Goal: Task Accomplishment & Management: Manage account settings

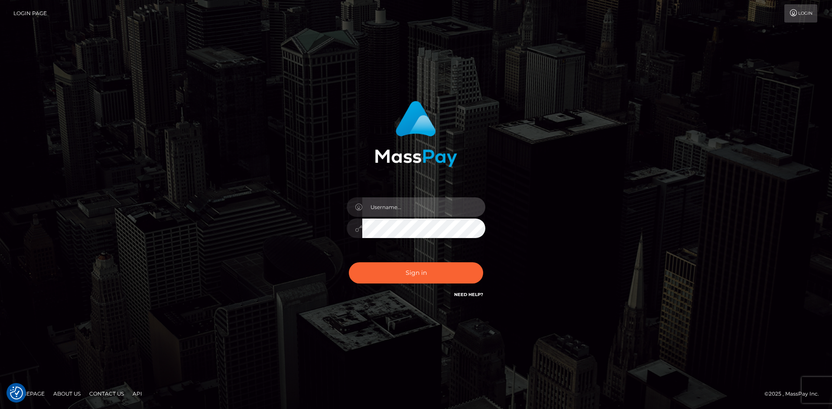
click at [389, 209] on input "text" at bounding box center [423, 207] width 123 height 19
type input "pranav"
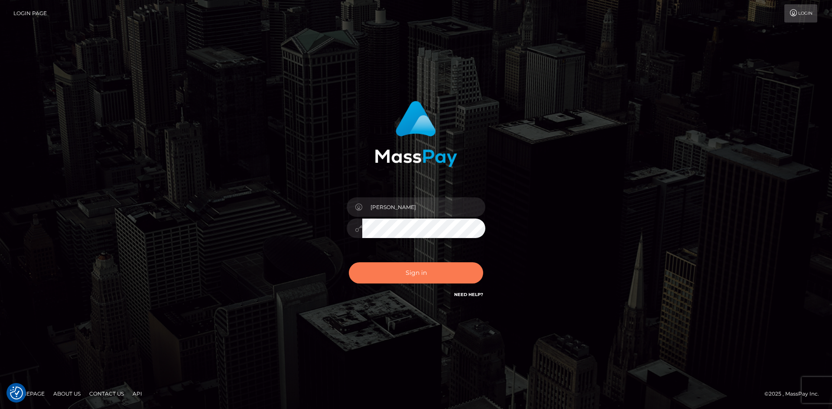
click at [423, 272] on button "Sign in" at bounding box center [416, 272] width 134 height 21
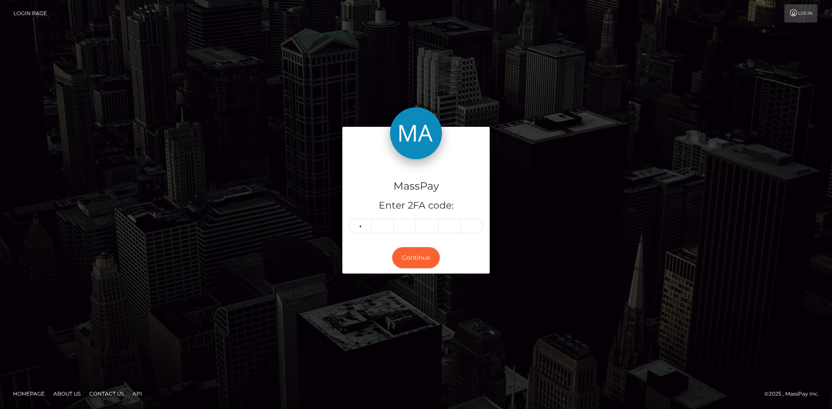
type input "1"
type input "4"
type input "3"
type input "8"
type input "5"
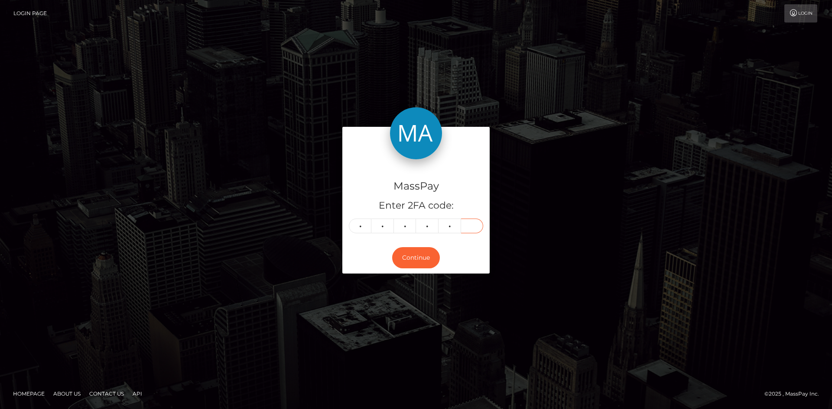
type input "9"
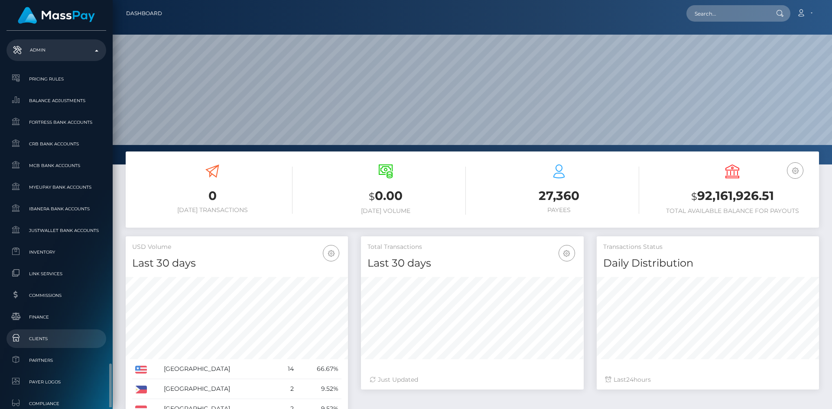
scroll to position [501, 0]
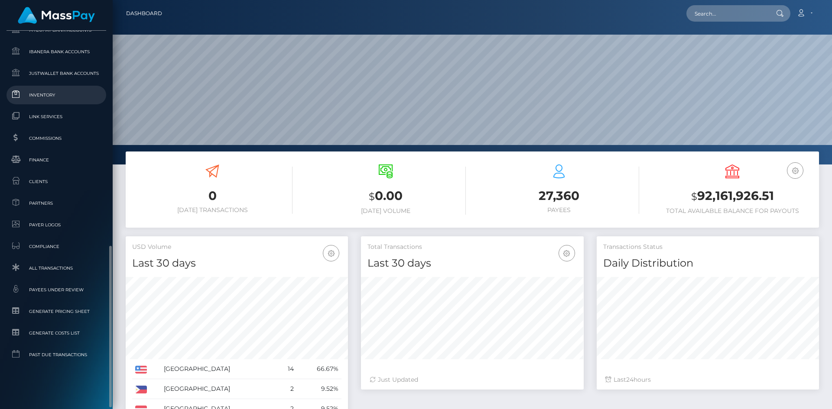
click at [51, 100] on link "Inventory" at bounding box center [56, 95] width 100 height 19
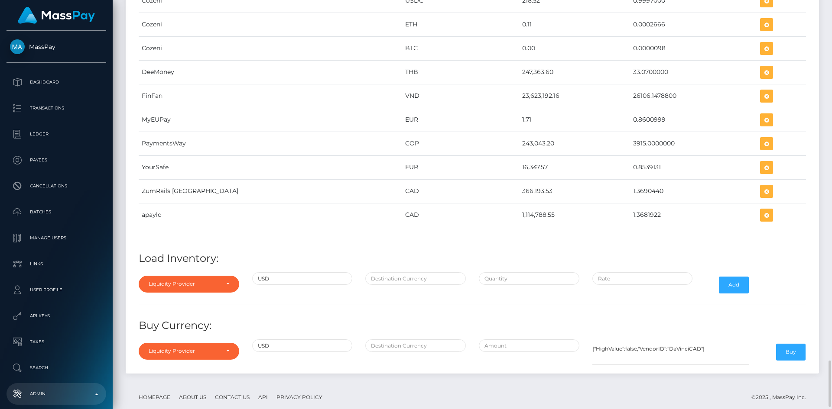
scroll to position [3178, 0]
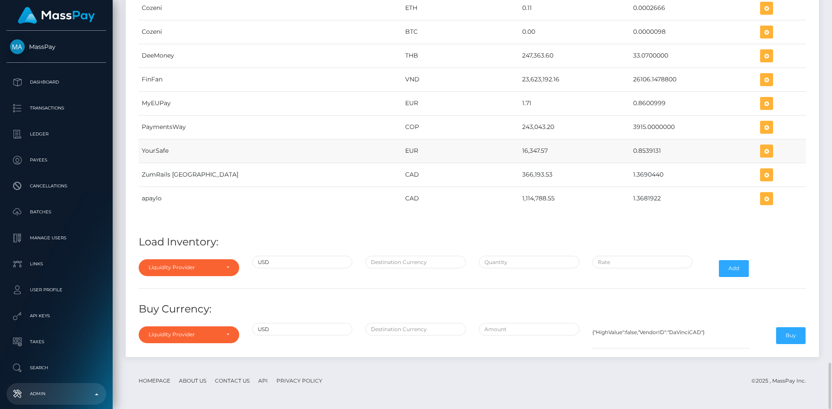
drag, startPoint x: 464, startPoint y: 152, endPoint x: 490, endPoint y: 152, distance: 26.0
click at [519, 152] on td "16,347.57" at bounding box center [574, 151] width 111 height 24
copy td "16,347.57"
drag, startPoint x: 596, startPoint y: 151, endPoint x: 623, endPoint y: 152, distance: 26.9
click at [630, 152] on td "0.8539131" at bounding box center [693, 151] width 127 height 24
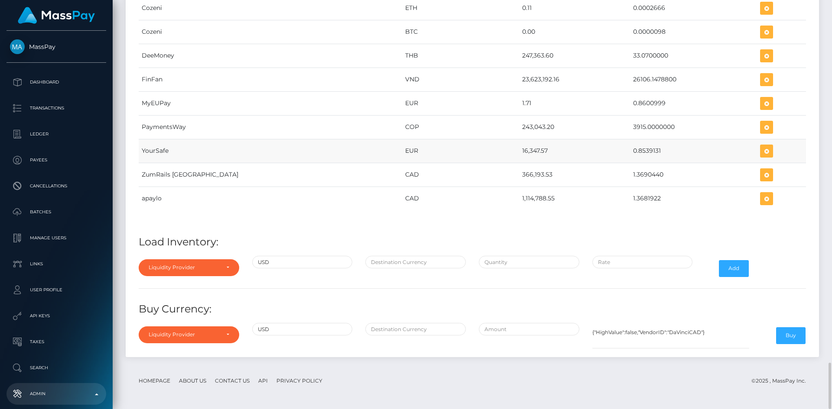
copy td "0.8539131"
click at [761, 150] on icon "button" at bounding box center [766, 151] width 10 height 11
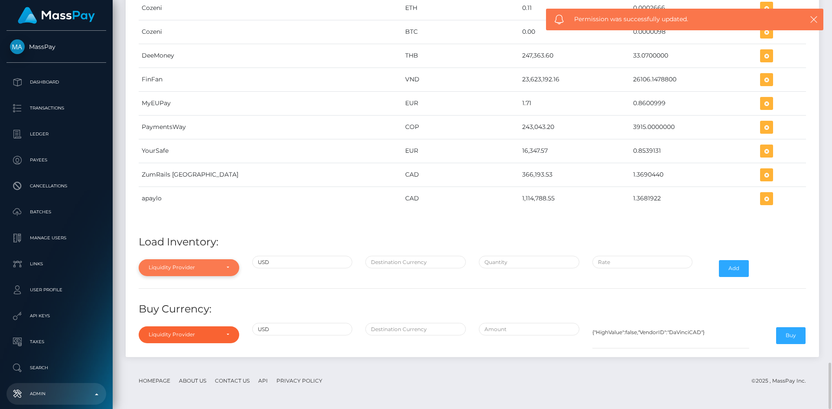
click at [211, 271] on div "Liquidity Provider" at bounding box center [184, 267] width 71 height 7
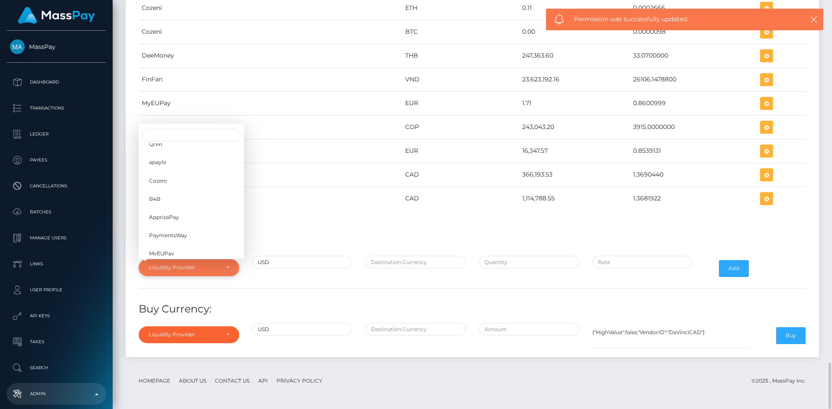
scroll to position [137, 0]
click at [185, 205] on link "YourSafe" at bounding box center [191, 199] width 105 height 16
select select "YourSafe"
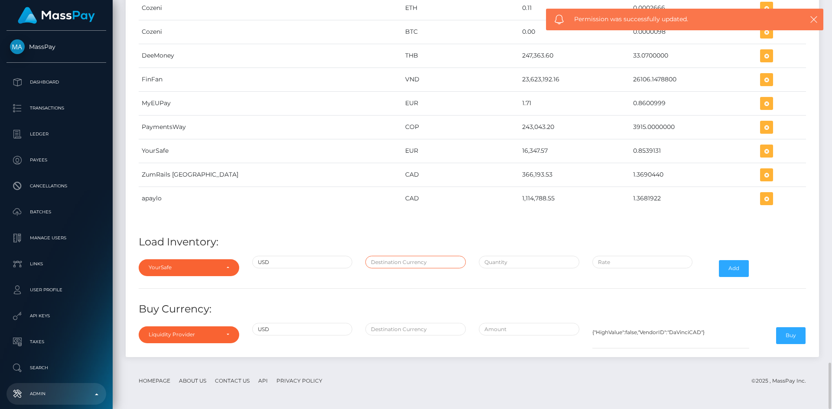
click at [387, 263] on input "text" at bounding box center [415, 262] width 100 height 13
type input "EUR"
click at [499, 262] on input "text" at bounding box center [529, 262] width 100 height 13
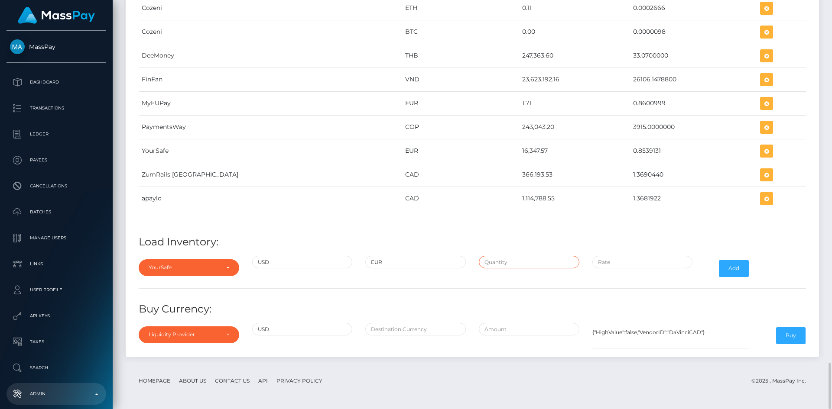
click at [500, 261] on input "text" at bounding box center [529, 262] width 100 height 13
paste input "200,000.0000000"
type input "$200,000.0000000"
click at [630, 266] on input "$" at bounding box center [642, 262] width 100 height 13
paste input "0.8541443"
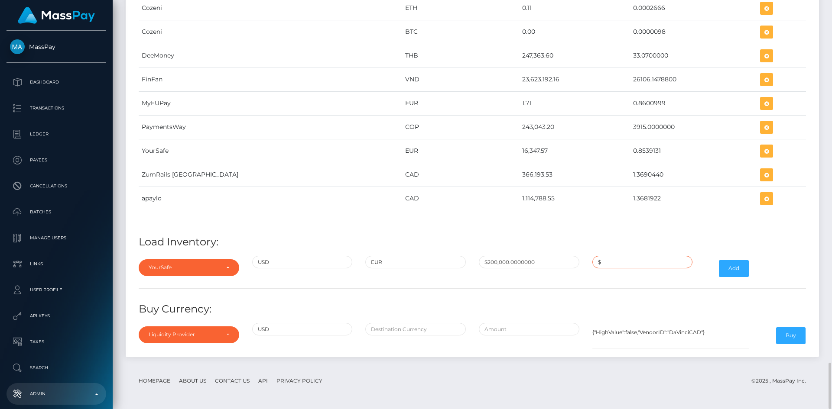
type input "$0.8541443"
click at [740, 268] on button "Add" at bounding box center [734, 268] width 30 height 16
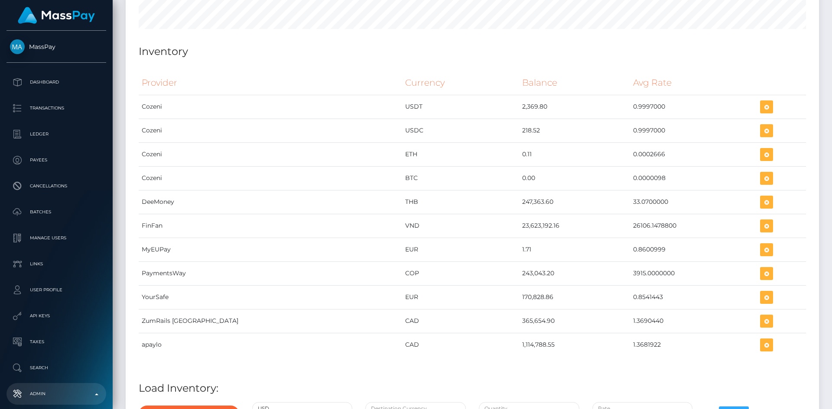
scroll to position [3178, 0]
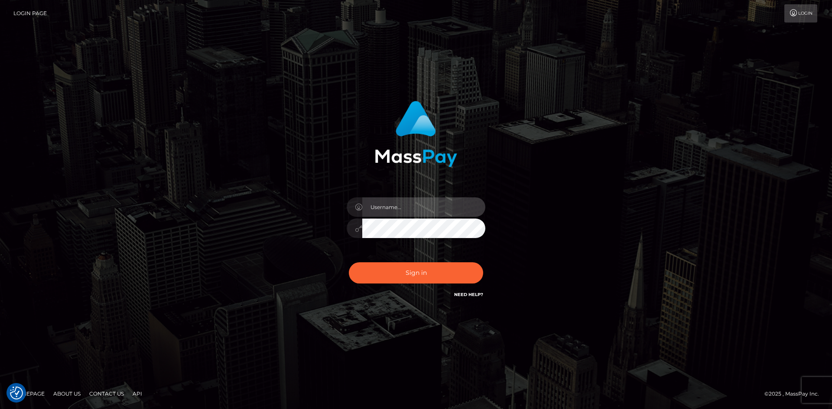
click at [396, 207] on input "text" at bounding box center [423, 207] width 123 height 19
click at [392, 198] on input "text" at bounding box center [423, 207] width 123 height 19
type input "pranav"
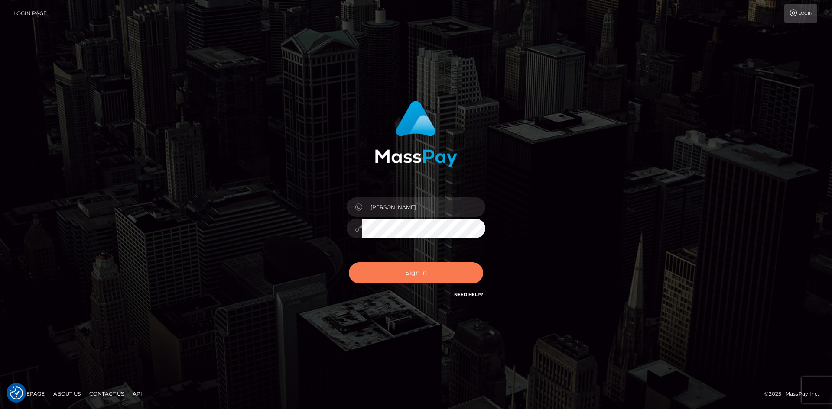
click at [411, 268] on button "Sign in" at bounding box center [416, 272] width 134 height 21
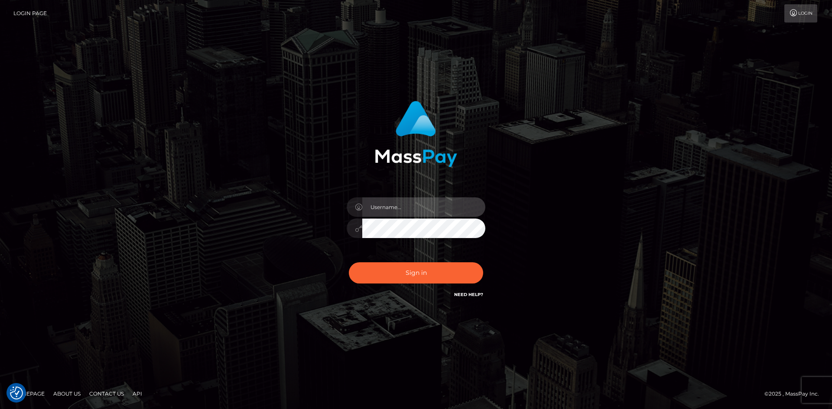
click at [390, 214] on input "text" at bounding box center [423, 207] width 123 height 19
type input "pranav"
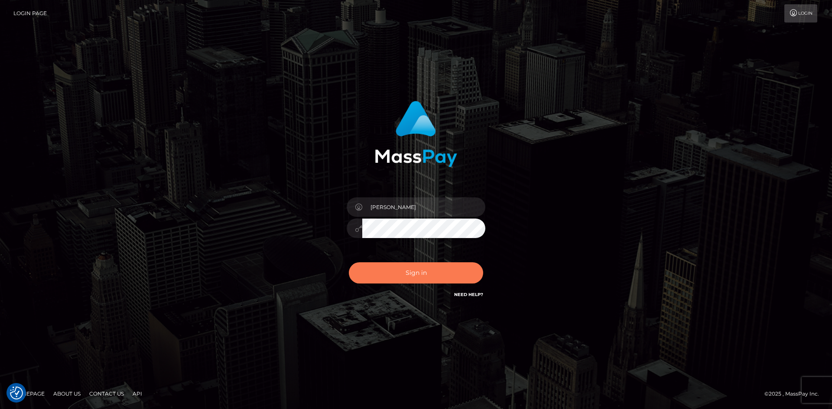
click at [400, 275] on button "Sign in" at bounding box center [416, 272] width 134 height 21
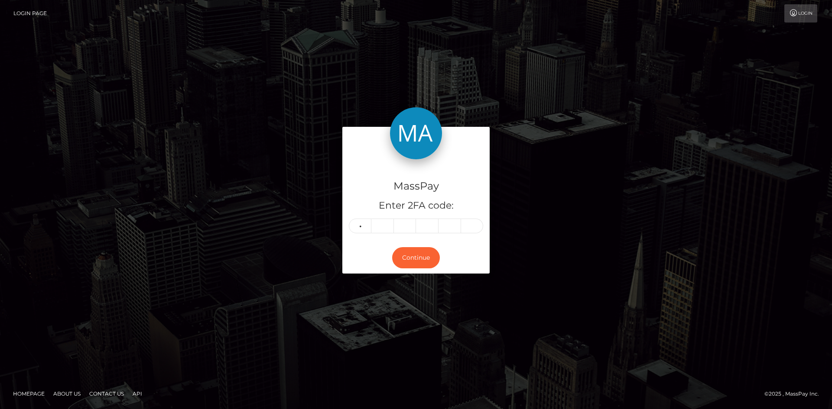
type input "8"
type input "4"
type input "2"
type input "8"
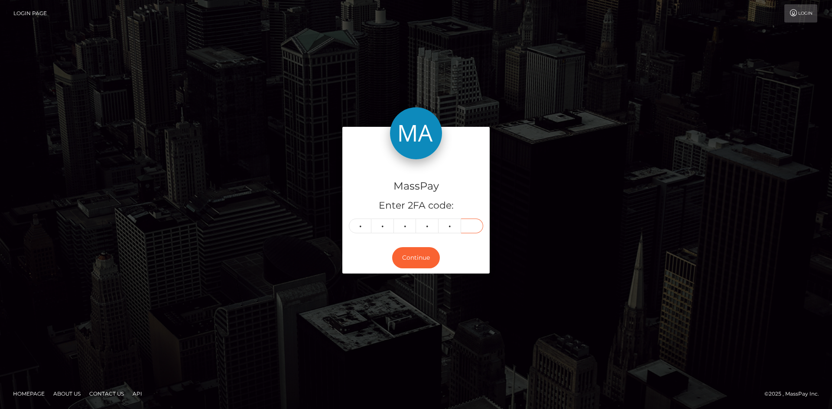
type input "4"
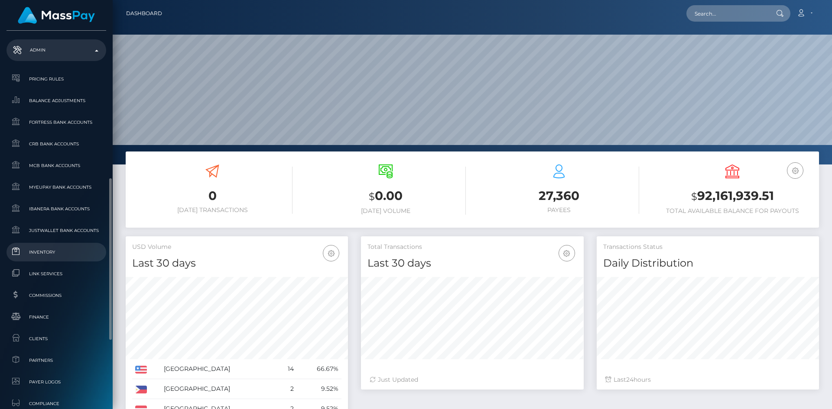
click at [57, 257] on span "Inventory" at bounding box center [56, 252] width 93 height 10
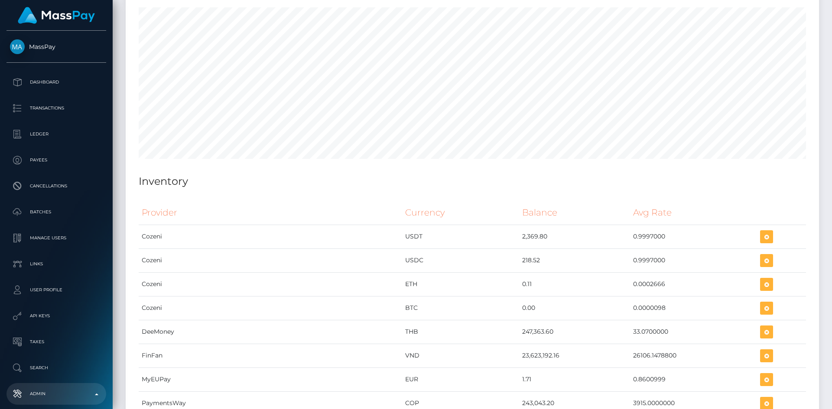
scroll to position [3178, 0]
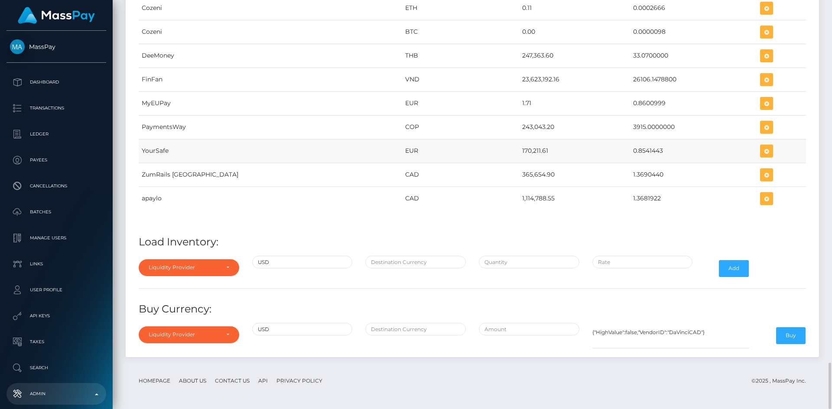
drag, startPoint x: 460, startPoint y: 149, endPoint x: 491, endPoint y: 147, distance: 30.4
click at [491, 147] on tr "YourSafe EUR 170,211.61 0.8541443" at bounding box center [472, 151] width 667 height 24
copy tr "170,211.61"
drag, startPoint x: 595, startPoint y: 151, endPoint x: 626, endPoint y: 146, distance: 31.2
click at [630, 146] on td "0.8541443" at bounding box center [693, 151] width 127 height 24
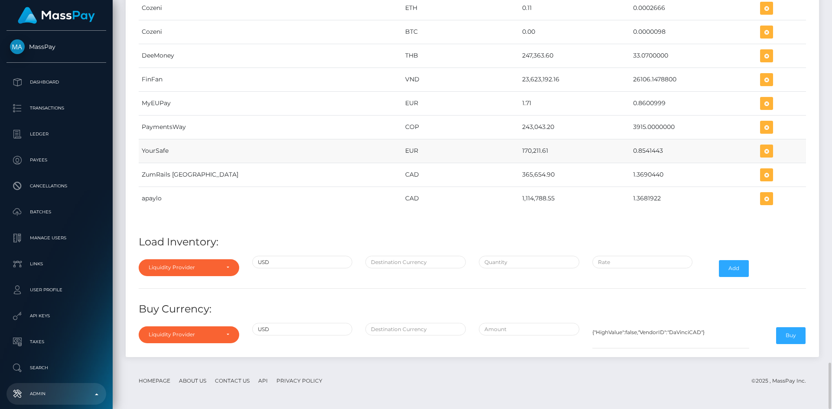
copy td "0.8541443"
click at [579, 146] on td "170,211.61" at bounding box center [574, 151] width 111 height 24
drag, startPoint x: 591, startPoint y: 152, endPoint x: 625, endPoint y: 151, distance: 34.2
click at [625, 151] on tr "YourSafe EUR 170,211.61 0.8541443" at bounding box center [472, 151] width 667 height 24
copy tr "0.8541443"
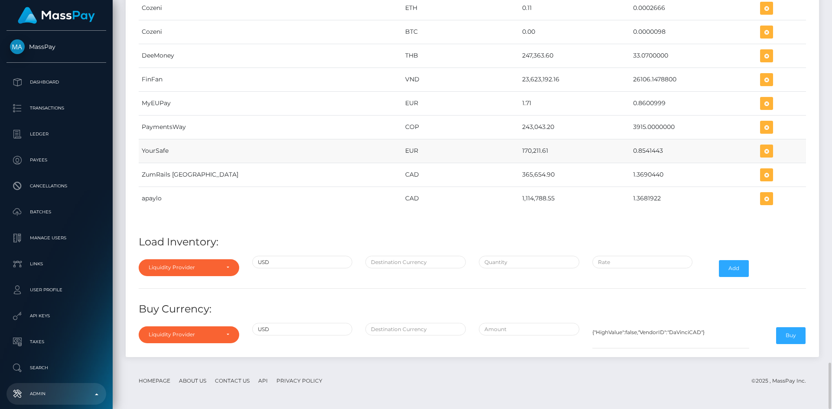
click at [584, 151] on td "170,211.61" at bounding box center [574, 151] width 111 height 24
drag, startPoint x: 594, startPoint y: 152, endPoint x: 625, endPoint y: 151, distance: 31.6
click at [630, 151] on td "0.8541443" at bounding box center [693, 151] width 127 height 24
copy td "0.8541443"
click at [382, 262] on input "text" at bounding box center [415, 262] width 100 height 13
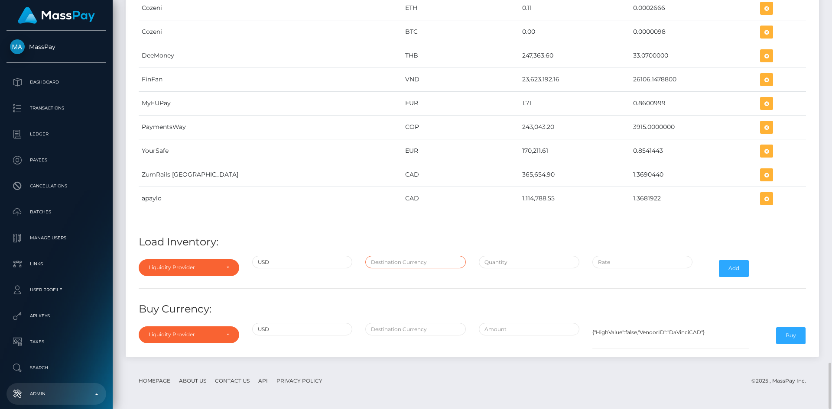
type input "EUR"
click at [494, 265] on input "text" at bounding box center [529, 262] width 100 height 13
click at [532, 259] on input "text" at bounding box center [529, 262] width 100 height 13
paste input "17,578.1011200"
type input "$17,578.1011200"
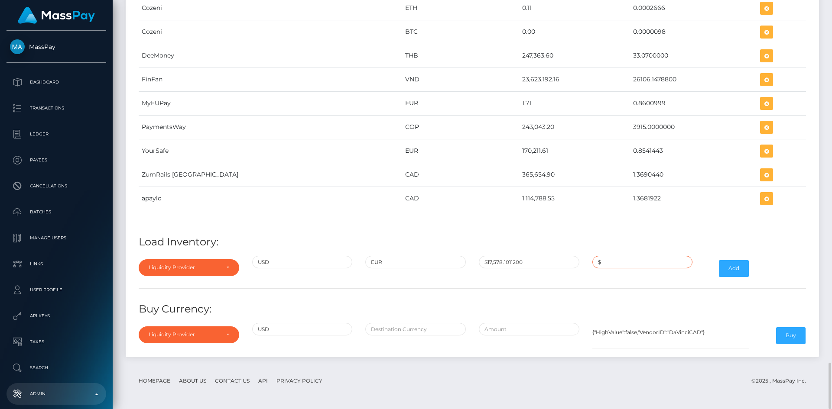
click at [621, 261] on input "$" at bounding box center [642, 262] width 100 height 13
paste input "0.8622251"
type input "$0.8622251"
click at [740, 269] on button "Add" at bounding box center [734, 268] width 30 height 16
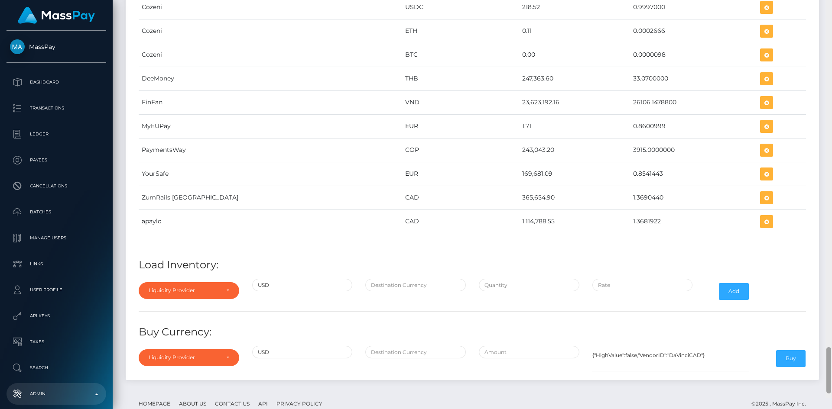
scroll to position [3163, 0]
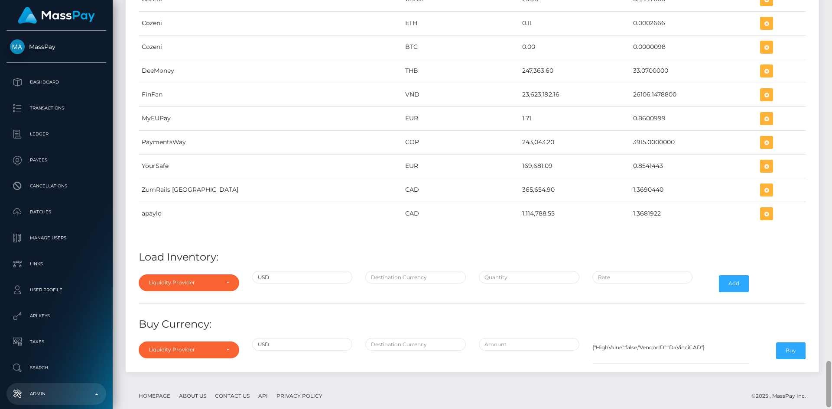
drag, startPoint x: 827, startPoint y: 118, endPoint x: 831, endPoint y: 385, distance: 267.3
click at [831, 385] on div at bounding box center [828, 204] width 6 height 409
click at [229, 286] on div "Liquidity Provider" at bounding box center [189, 283] width 100 height 16
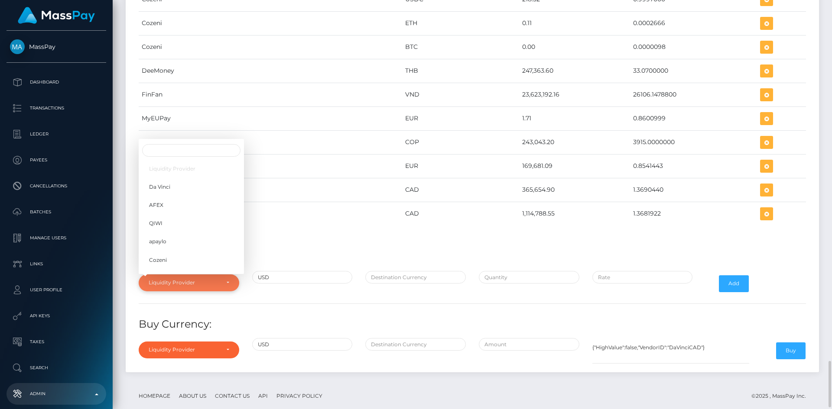
scroll to position [3490, 693]
click at [329, 251] on h4 "Load Inventory:" at bounding box center [472, 257] width 667 height 15
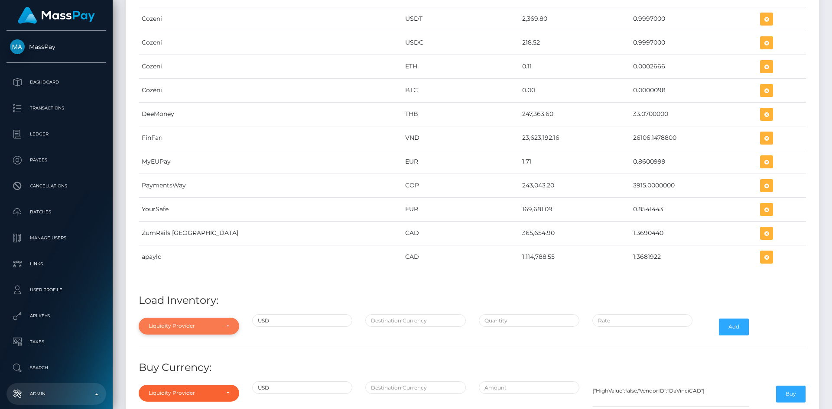
scroll to position [3178, 0]
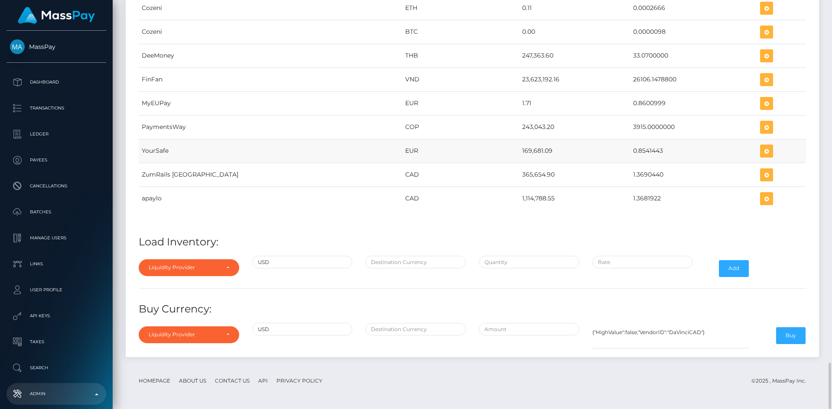
drag, startPoint x: 465, startPoint y: 151, endPoint x: 494, endPoint y: 150, distance: 29.0
click at [519, 150] on td "169,681.09" at bounding box center [574, 151] width 111 height 24
copy td "169,681.09"
click at [202, 262] on div "Liquidity Provider" at bounding box center [189, 267] width 100 height 16
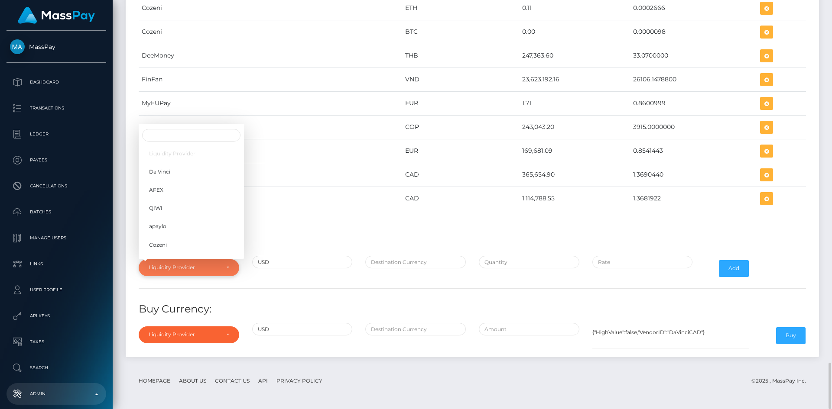
scroll to position [137, 0]
click at [163, 200] on span "YourSafe" at bounding box center [160, 200] width 23 height 8
select select "YourSafe"
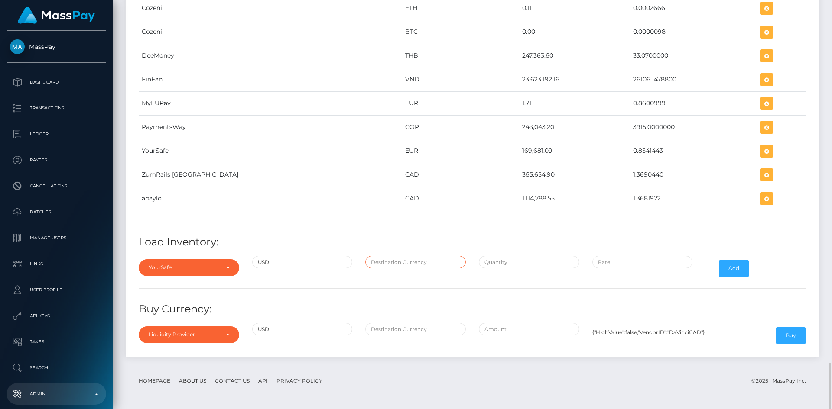
click at [415, 263] on input "text" at bounding box center [415, 262] width 100 height 13
type input "EUR"
click at [493, 263] on input "text" at bounding box center [529, 262] width 100 height 13
click at [520, 261] on input "$" at bounding box center [529, 262] width 100 height 13
paste input "17,578.1011200"
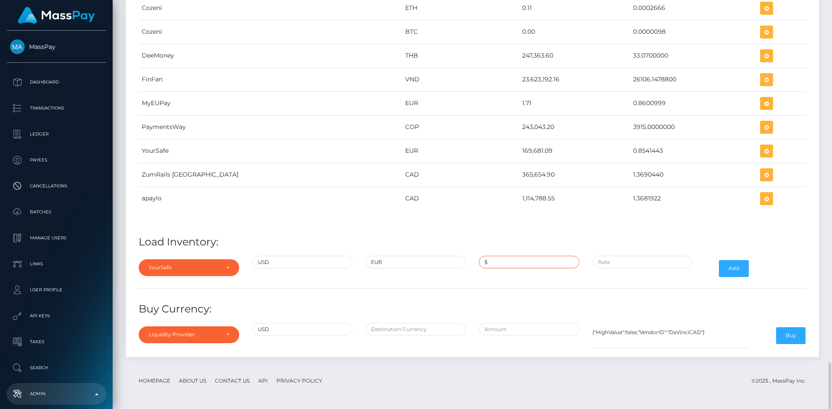
type input "$17,578.1011200"
click at [635, 264] on input "$" at bounding box center [642, 262] width 100 height 13
paste input "0.8622251"
type input "$0.8622251"
click at [738, 267] on button "Add" at bounding box center [734, 268] width 30 height 16
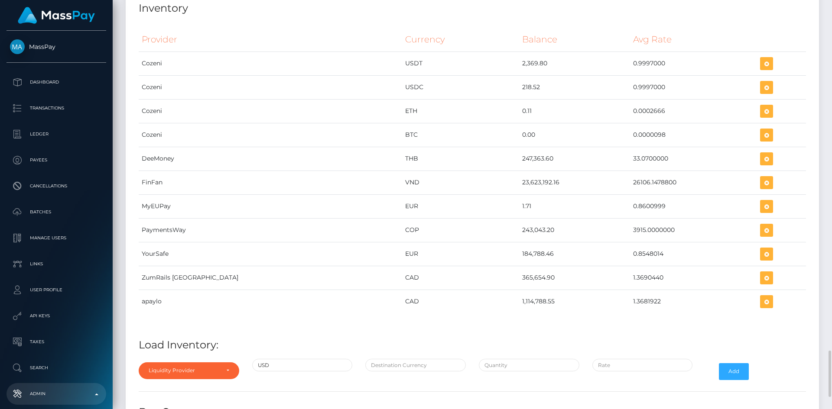
scroll to position [3178, 0]
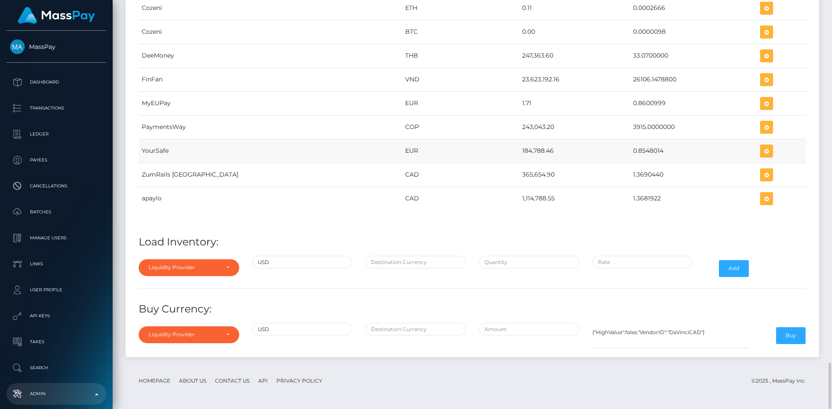
drag, startPoint x: 463, startPoint y: 149, endPoint x: 496, endPoint y: 152, distance: 34.0
click at [519, 152] on td "184,788.46" at bounding box center [574, 151] width 111 height 24
copy td "184,788.46"
drag, startPoint x: 595, startPoint y: 149, endPoint x: 625, endPoint y: 153, distance: 30.9
click at [630, 153] on td "0.8548014" at bounding box center [693, 151] width 127 height 24
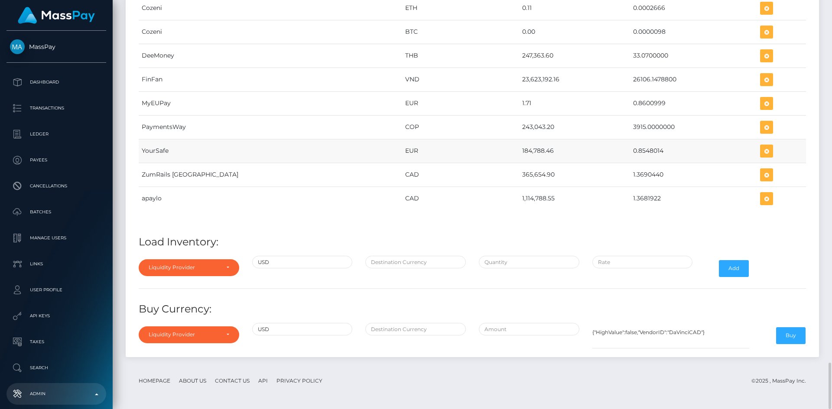
copy td "0.8548014"
click at [761, 150] on icon "button" at bounding box center [766, 151] width 10 height 11
click at [223, 270] on div "Liquidity Provider" at bounding box center [189, 267] width 81 height 7
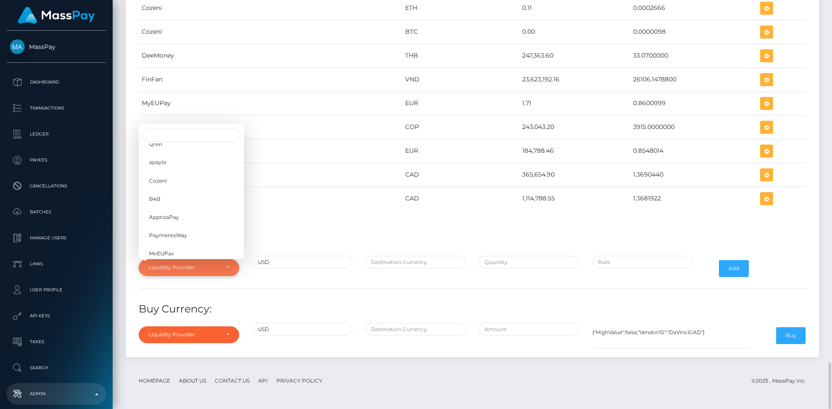
scroll to position [137, 0]
click at [177, 201] on link "YourSafe" at bounding box center [191, 199] width 105 height 16
select select "YourSafe"
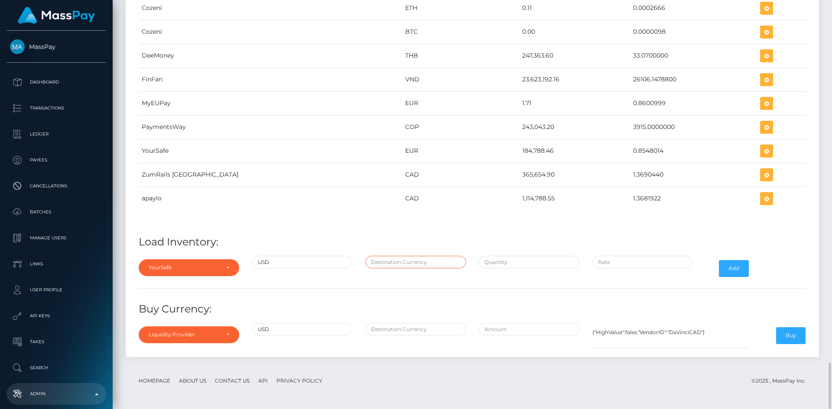
click at [398, 266] on input "text" at bounding box center [415, 262] width 100 height 13
type input "EUR"
click at [501, 264] on input "text" at bounding box center [529, 262] width 100 height 13
click at [502, 260] on input "$" at bounding box center [529, 262] width 100 height 13
paste input "216,177.0700000"
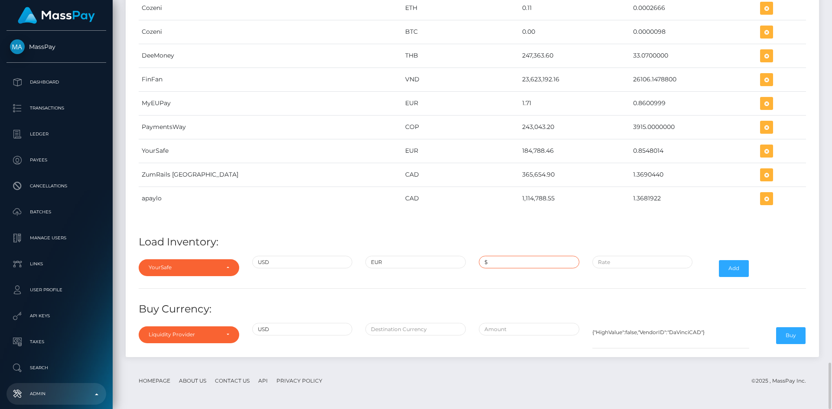
type input "$216,177.0700000"
click at [610, 263] on input "$" at bounding box center [642, 262] width 100 height 13
paste input "0.8548014"
type input "$0.8548014"
click at [735, 269] on button "Add" at bounding box center [734, 268] width 30 height 16
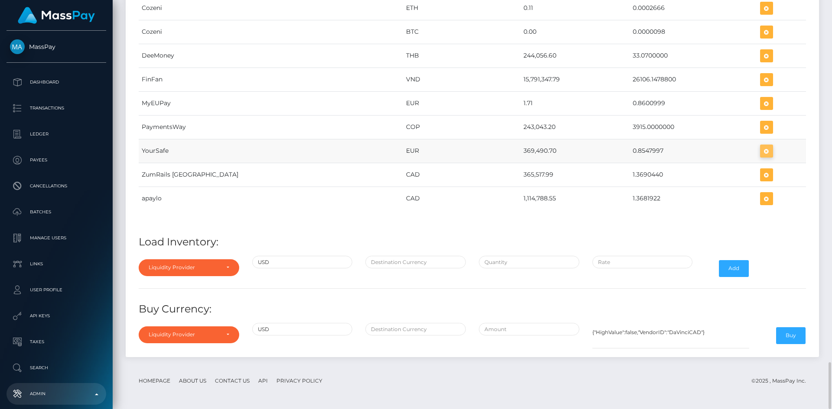
scroll to position [3470, 693]
click at [761, 152] on icon "button" at bounding box center [766, 151] width 10 height 11
click at [207, 267] on div "Liquidity Provider" at bounding box center [184, 267] width 71 height 7
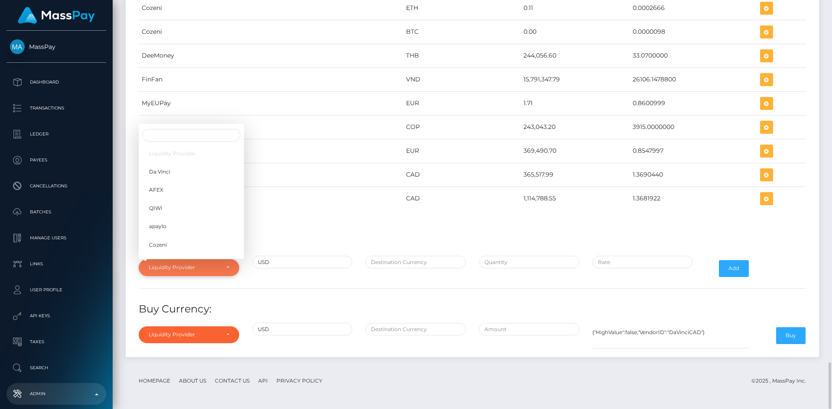
scroll to position [64, 0]
click at [289, 228] on div "Provider Currency Balance Avg Rate Cozeni USDT 2,369.80 Load Inventory:" at bounding box center [472, 135] width 680 height 435
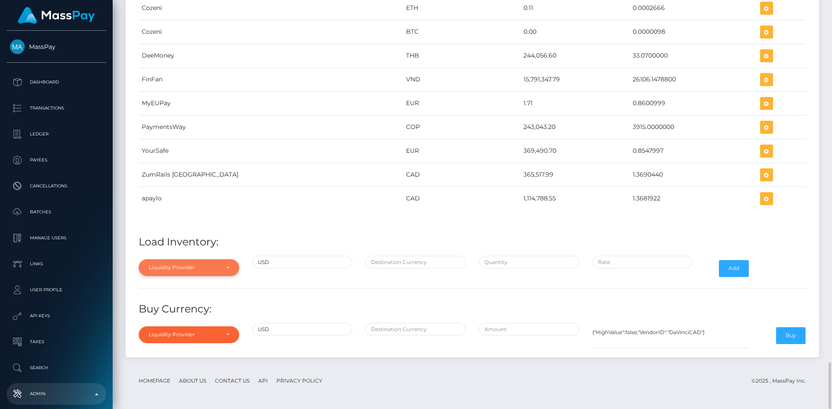
click at [225, 269] on div "Liquidity Provider" at bounding box center [189, 267] width 81 height 7
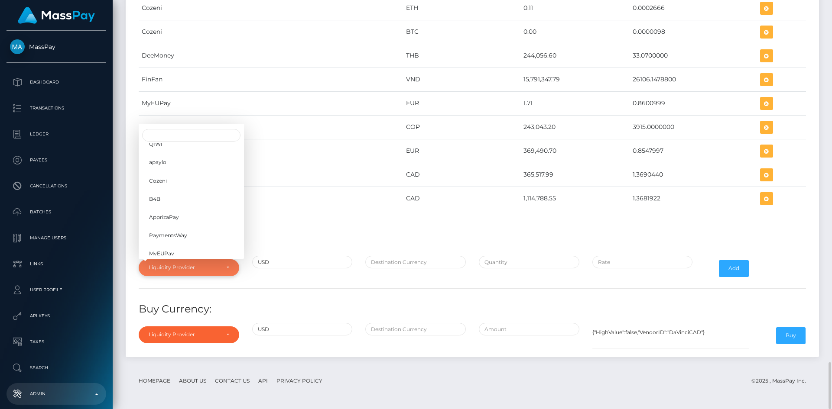
scroll to position [137, 0]
click at [177, 198] on link "YourSafe" at bounding box center [191, 199] width 105 height 16
select select "YourSafe"
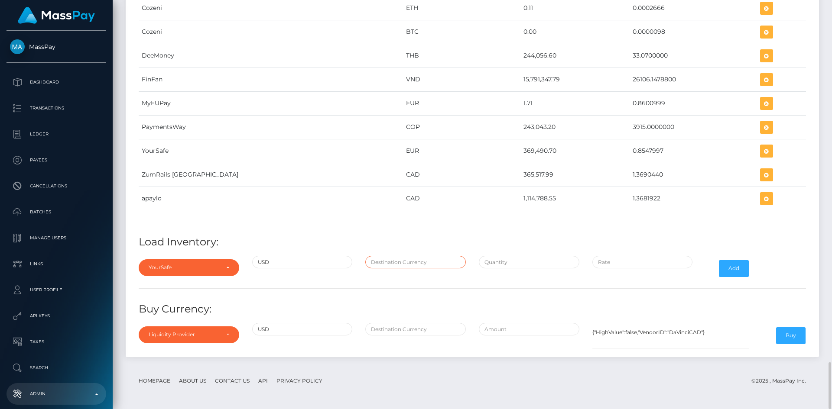
click at [410, 267] on input "text" at bounding box center [415, 262] width 100 height 13
type input "EUR"
click at [518, 261] on input "text" at bounding box center [529, 262] width 100 height 13
paste input "216,177.0700000"
type input "$216,177.0700000"
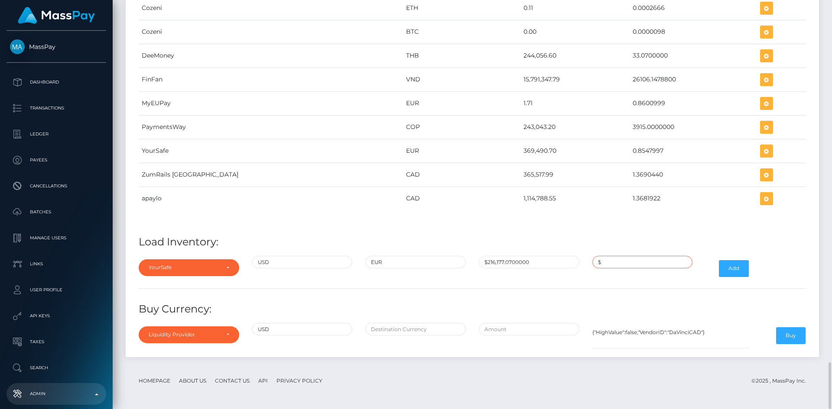
click at [628, 262] on input "$" at bounding box center [642, 262] width 100 height 13
paste input "0.8548014"
type input "$0.8548014"
click at [735, 269] on button "Add" at bounding box center [734, 268] width 30 height 16
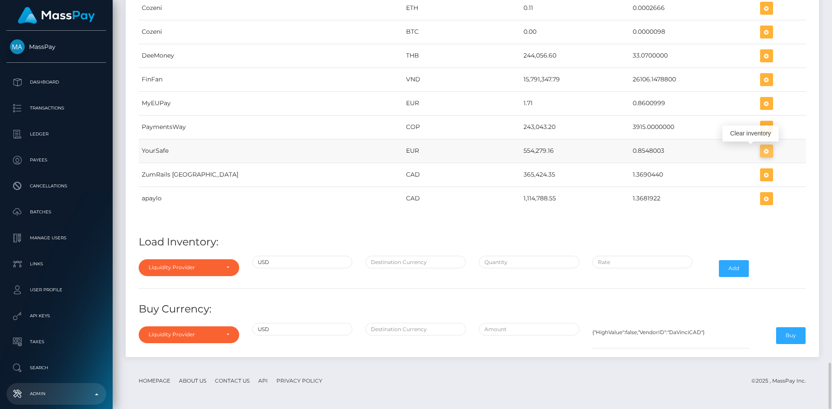
click at [761, 149] on icon "button" at bounding box center [766, 151] width 10 height 11
click at [761, 154] on icon "button" at bounding box center [766, 151] width 10 height 11
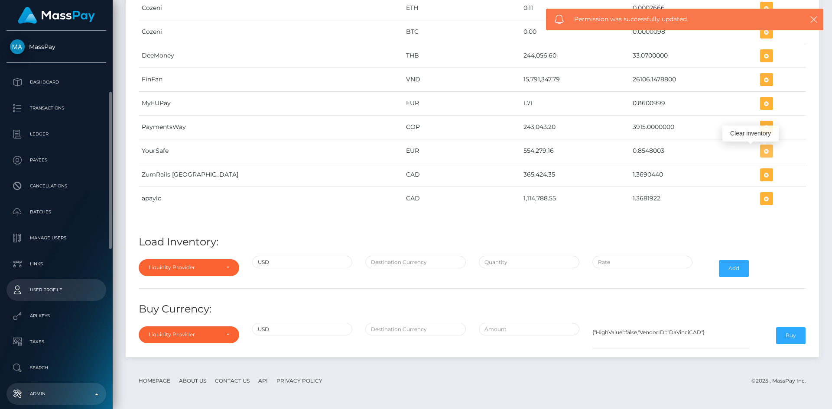
scroll to position [43, 0]
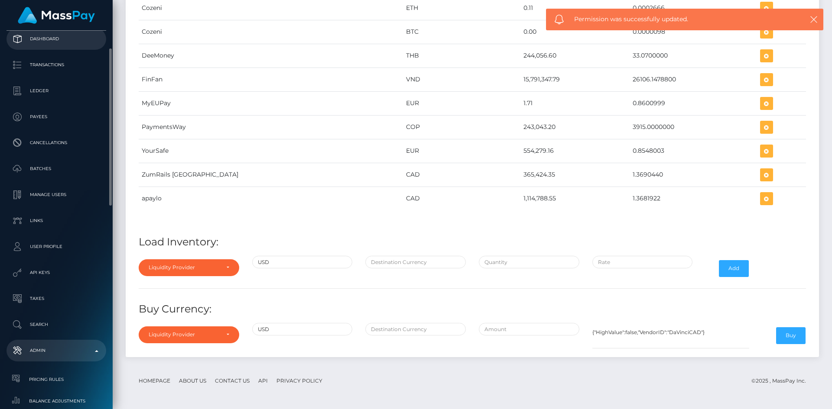
click at [50, 44] on p "Dashboard" at bounding box center [56, 38] width 93 height 13
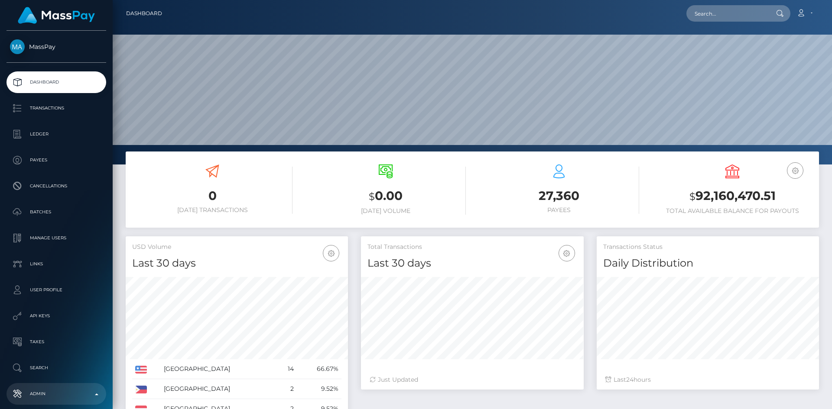
scroll to position [154, 223]
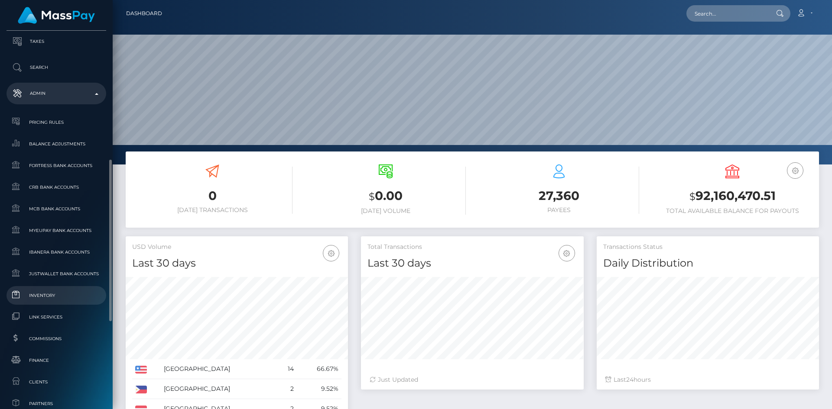
click at [50, 296] on span "Inventory" at bounding box center [56, 296] width 93 height 10
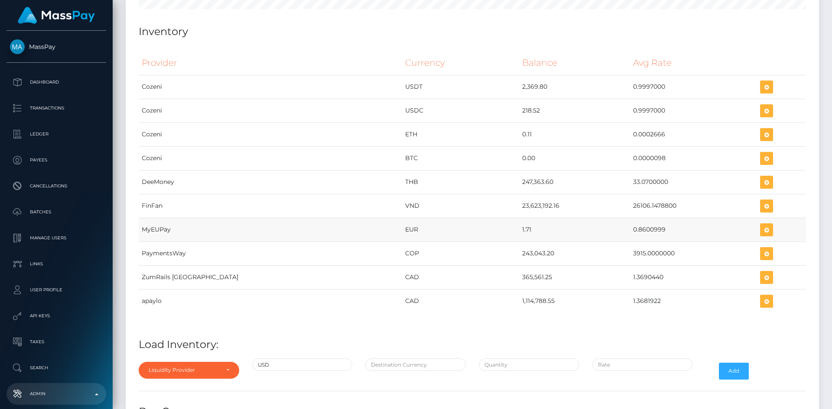
scroll to position [3135, 0]
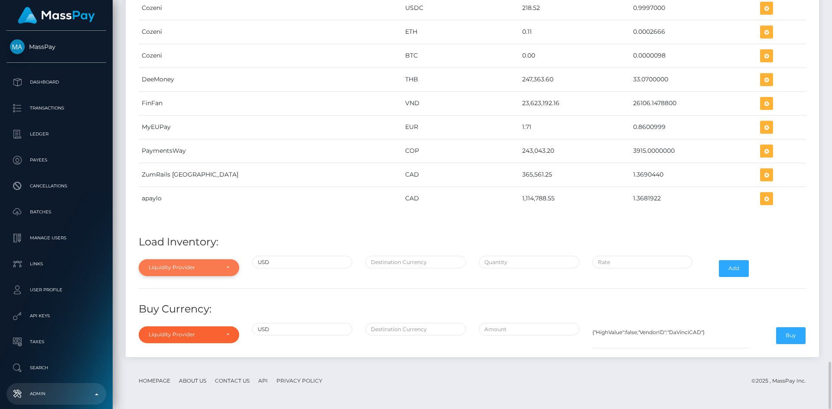
click at [194, 268] on div "Liquidity Provider" at bounding box center [184, 267] width 71 height 7
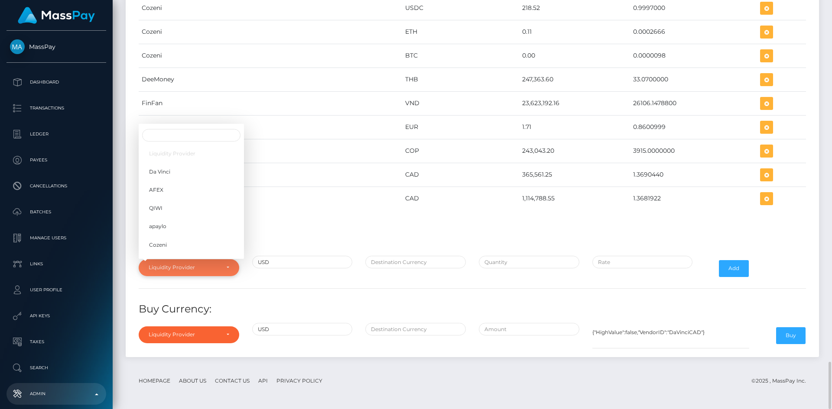
scroll to position [137, 0]
click at [168, 202] on span "YourSafe" at bounding box center [160, 200] width 23 height 8
select select "YourSafe"
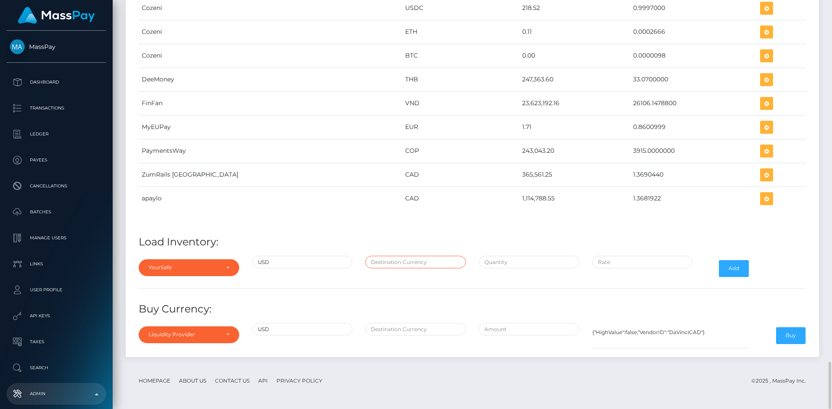
click at [387, 264] on input "text" at bounding box center [415, 262] width 100 height 13
type input "EUR"
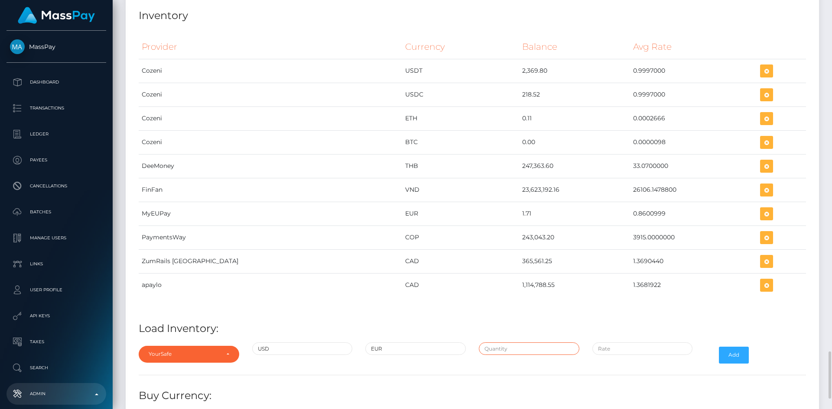
click at [499, 350] on input "text" at bounding box center [529, 349] width 100 height 13
click at [526, 347] on input "text" at bounding box center [529, 349] width 100 height 13
paste input "216,177.0700000"
type input "$216,177.0700000"
click at [628, 351] on input "$" at bounding box center [642, 349] width 100 height 13
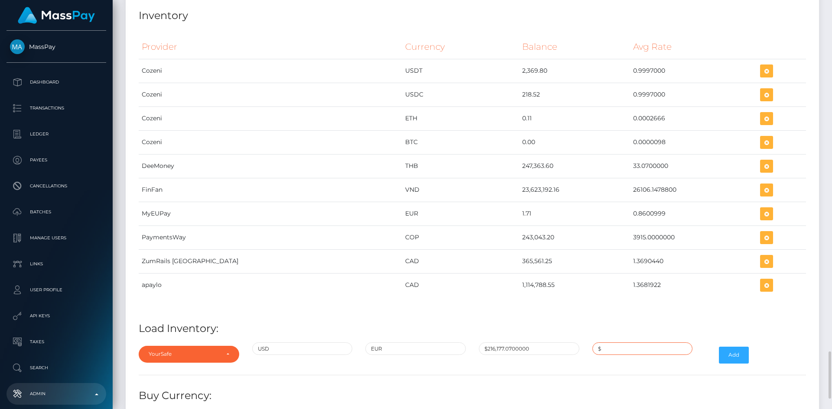
paste input "0.8548014"
type input "$0.8548014"
click at [734, 356] on button "Add" at bounding box center [734, 355] width 30 height 16
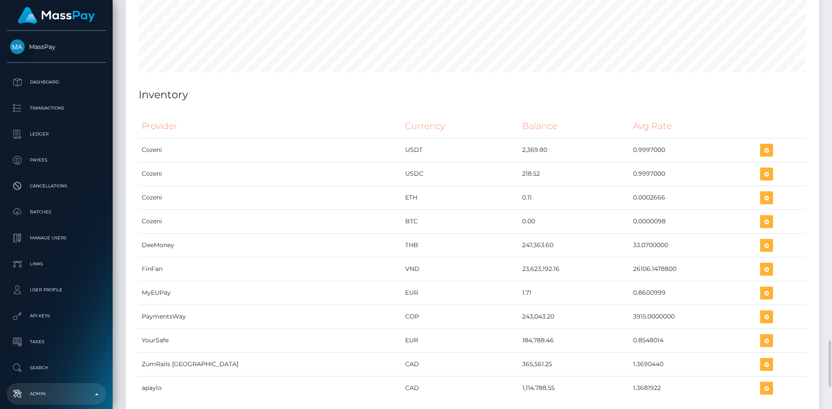
scroll to position [3178, 0]
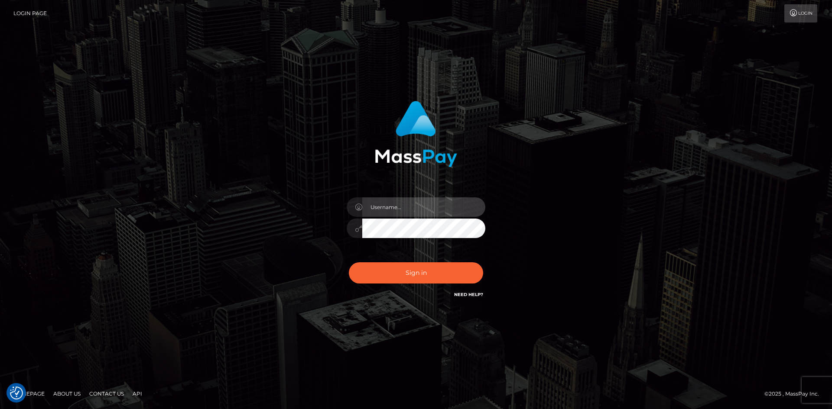
click at [381, 216] on input "text" at bounding box center [423, 207] width 123 height 19
type input "pranav"
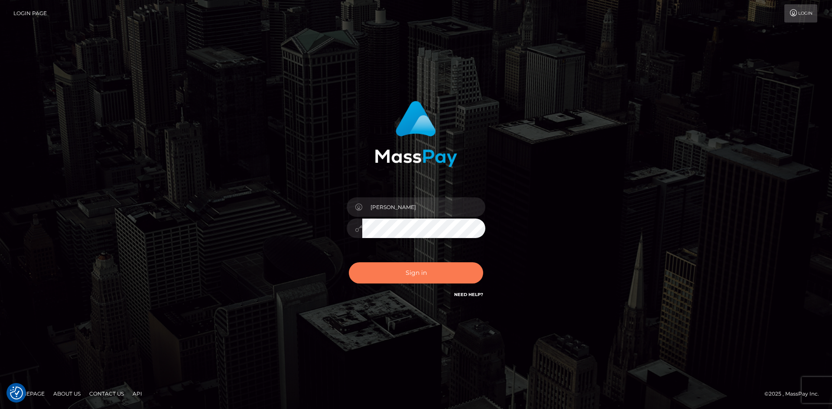
click at [424, 272] on button "Sign in" at bounding box center [416, 272] width 134 height 21
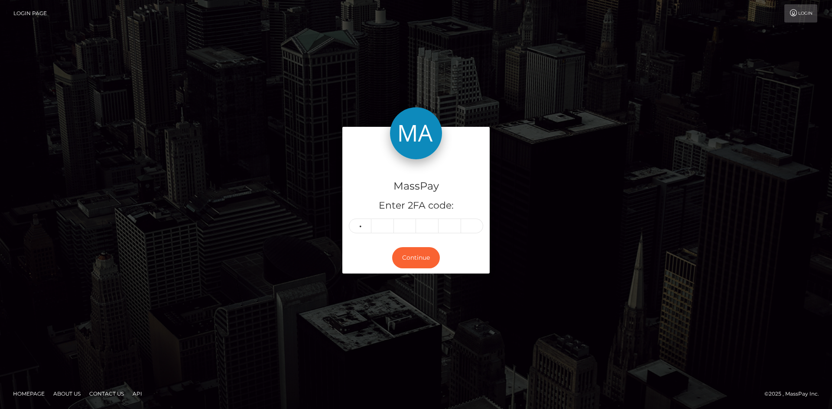
type input "2"
type input "5"
type input "0"
type input "6"
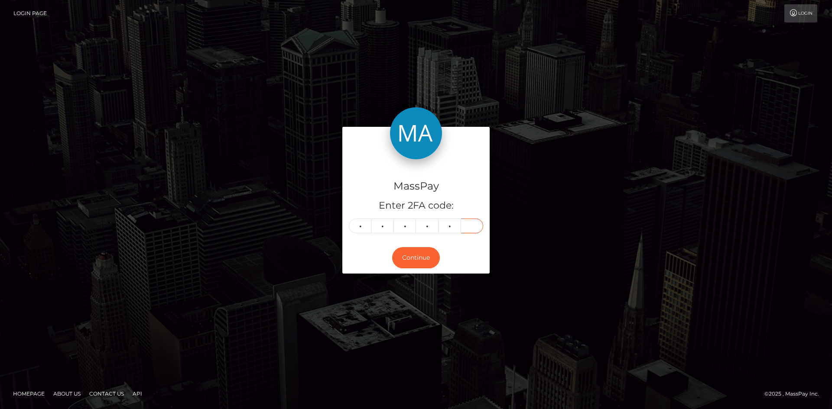
type input "6"
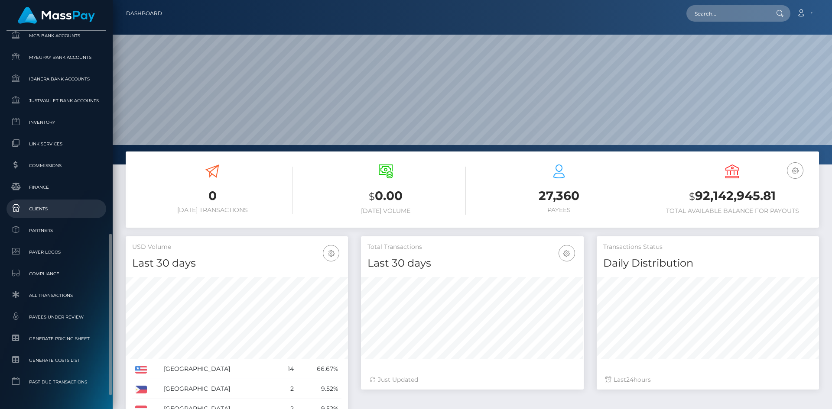
click at [48, 211] on span "Clients" at bounding box center [56, 209] width 93 height 10
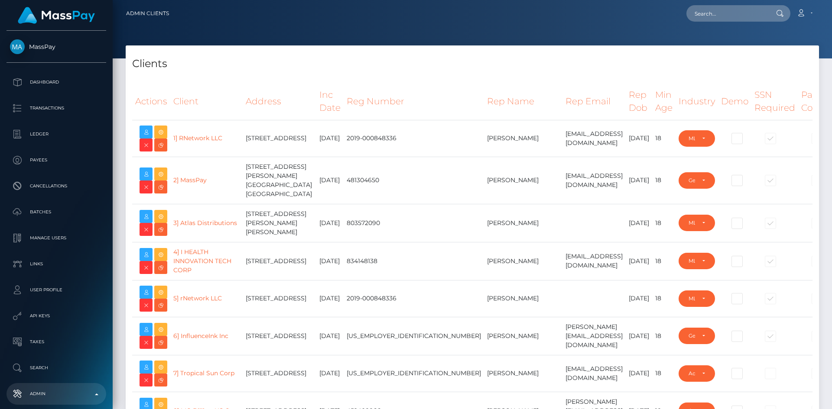
select select "223"
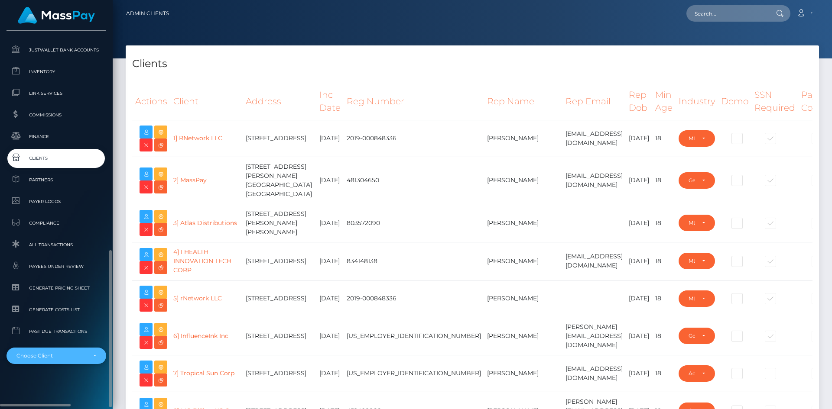
click at [94, 356] on div "Choose Client" at bounding box center [56, 356] width 80 height 7
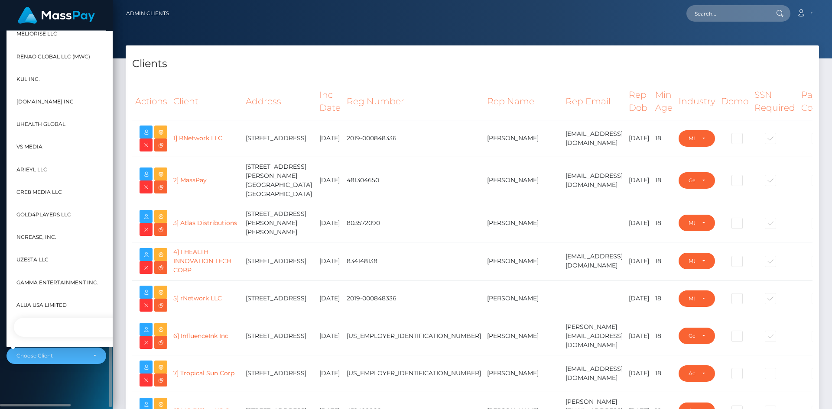
scroll to position [242, 0]
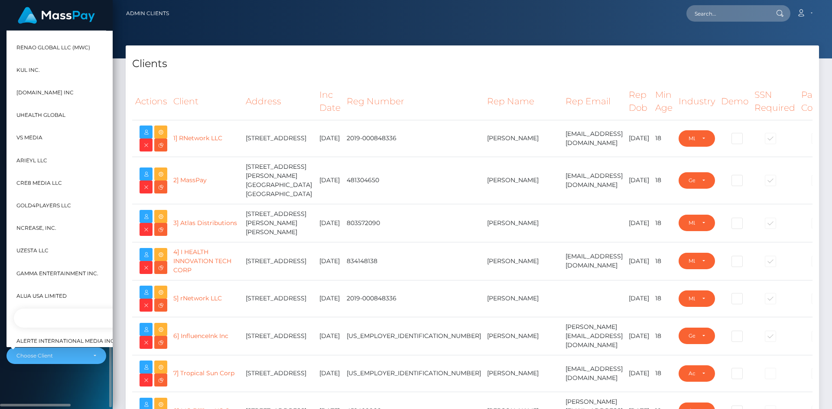
click at [71, 384] on div "MassPay Dashboard Transactions Ledger Payees Cancellations" at bounding box center [56, 219] width 113 height 377
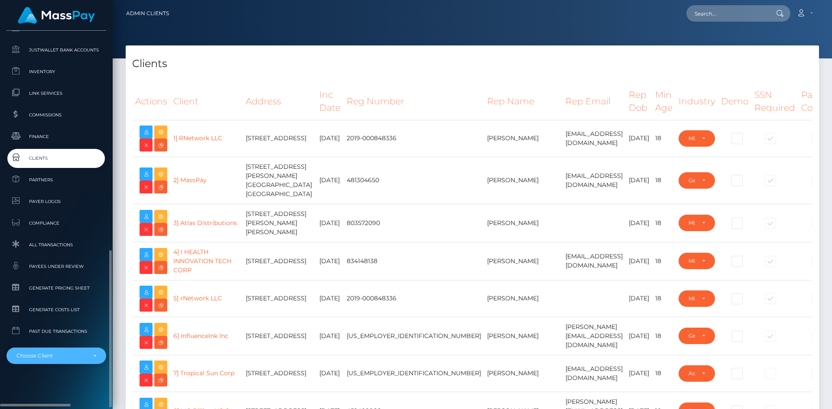
click at [79, 361] on div "Choose Client" at bounding box center [56, 356] width 100 height 16
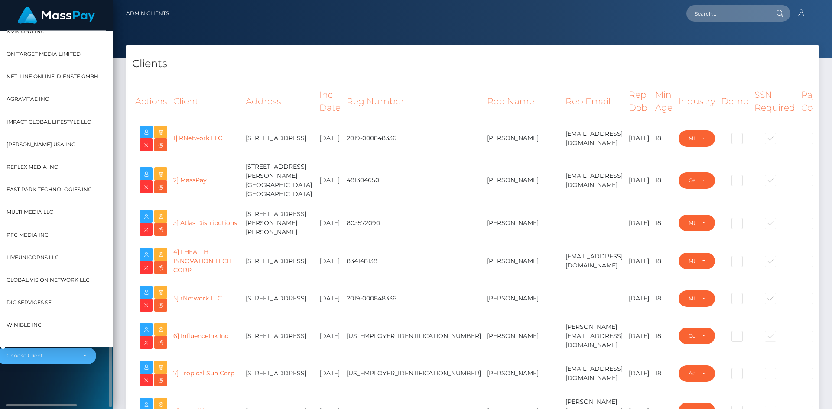
scroll to position [1862, 0]
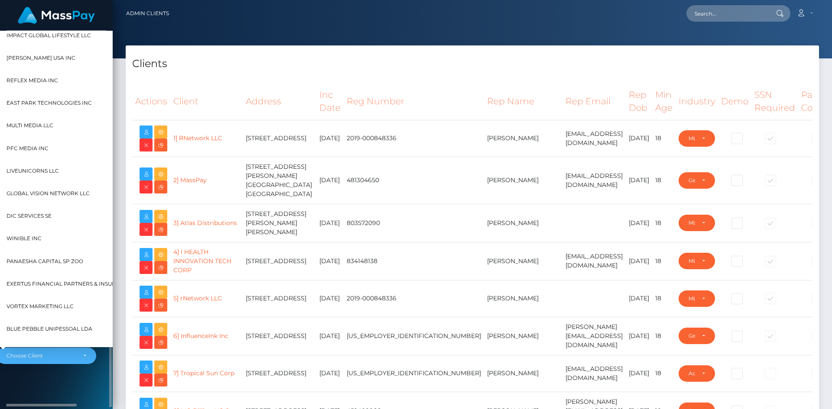
type input "i"
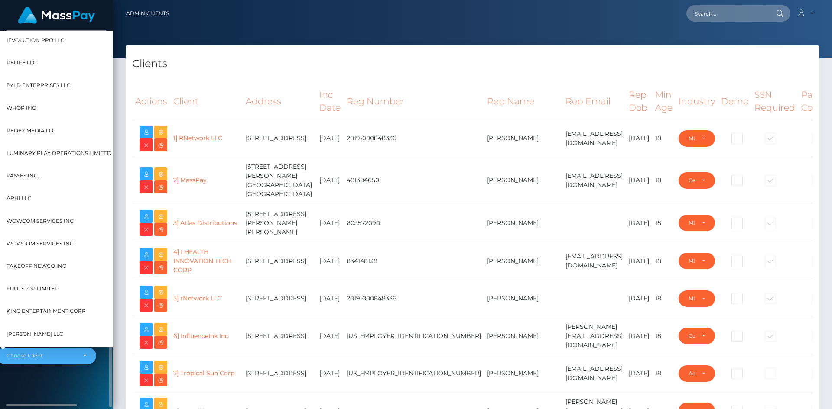
click at [63, 359] on div "Choose Client" at bounding box center [41, 356] width 70 height 7
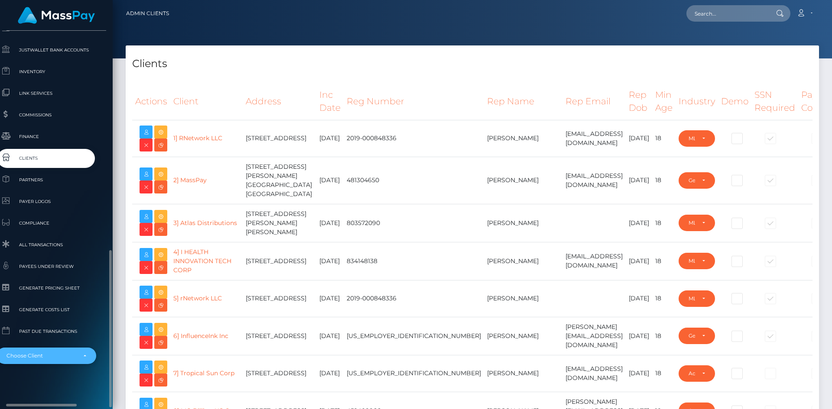
click at [63, 359] on div "Choose Client" at bounding box center [41, 356] width 70 height 7
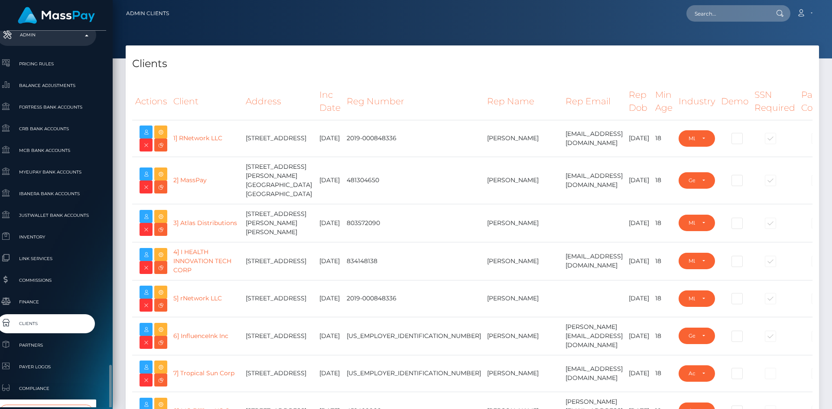
scroll to position [489, 10]
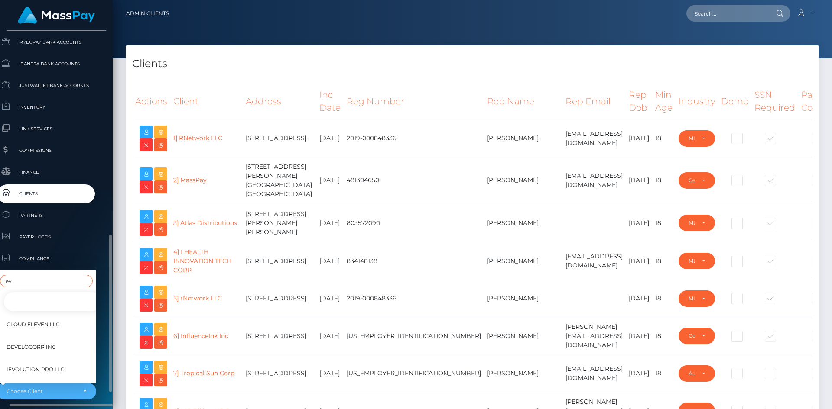
type input "ev"
click at [60, 364] on span "iEvolution Pro LLC" at bounding box center [35, 369] width 58 height 11
select select "334"
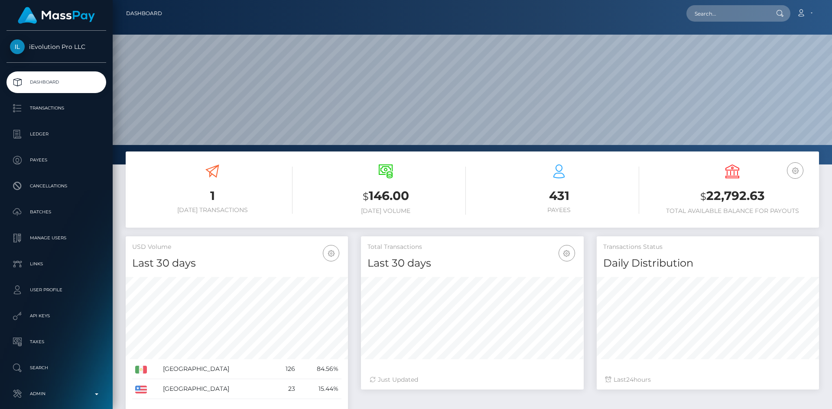
scroll to position [154, 223]
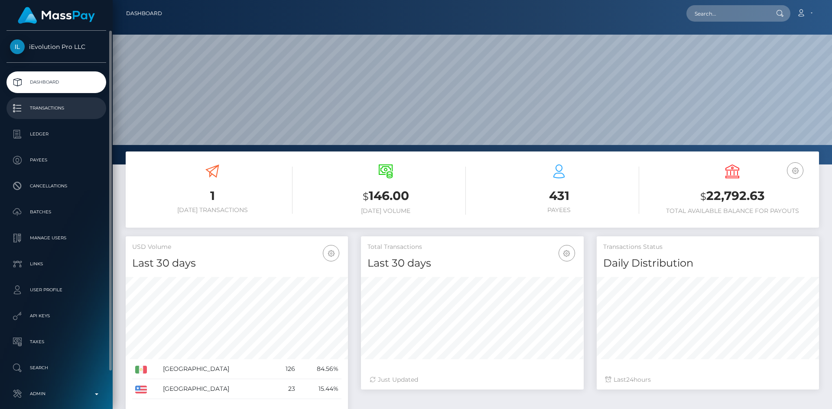
click at [66, 116] on link "Transactions" at bounding box center [56, 108] width 100 height 22
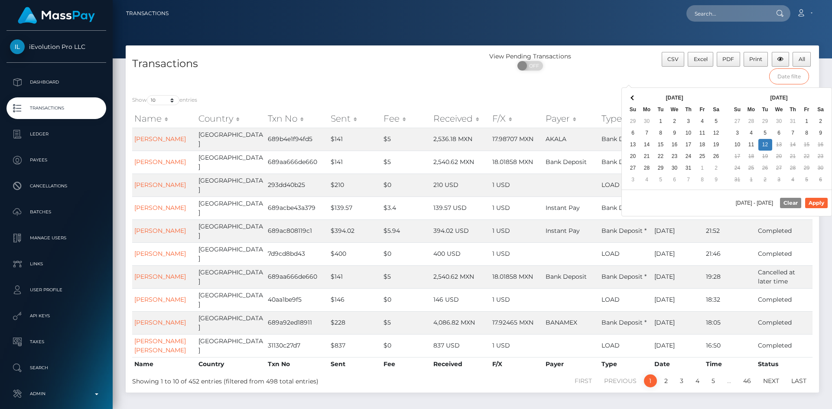
click at [780, 79] on input "text" at bounding box center [789, 76] width 40 height 16
click at [635, 96] on th at bounding box center [633, 98] width 14 height 12
click at [631, 100] on th at bounding box center [633, 98] width 14 height 12
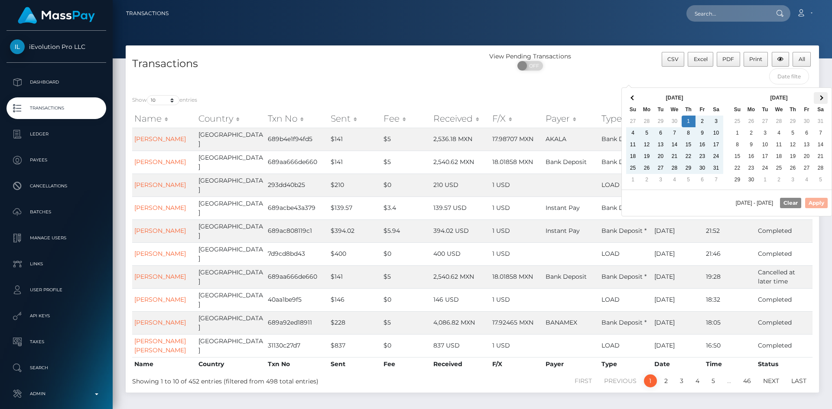
click at [824, 101] on th at bounding box center [820, 98] width 14 height 12
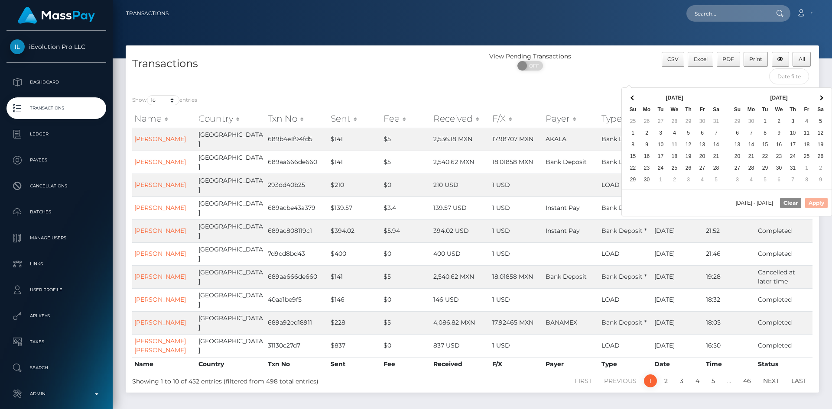
click at [824, 101] on th at bounding box center [820, 98] width 14 height 12
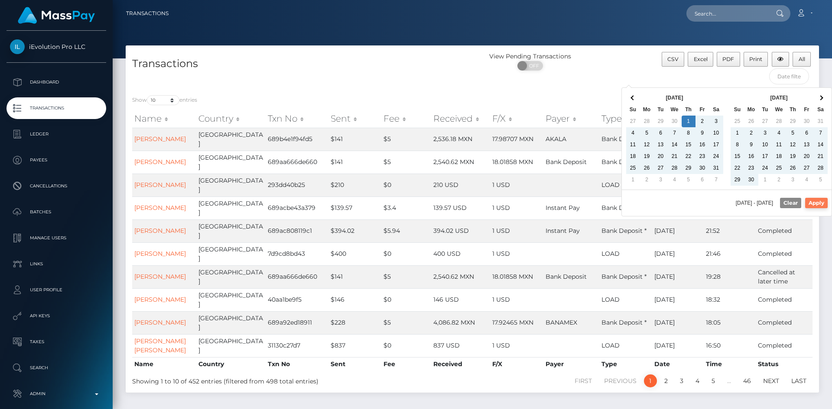
click at [812, 201] on button "Apply" at bounding box center [816, 203] width 23 height 10
type input "05/01/2025 - 08/11/2025"
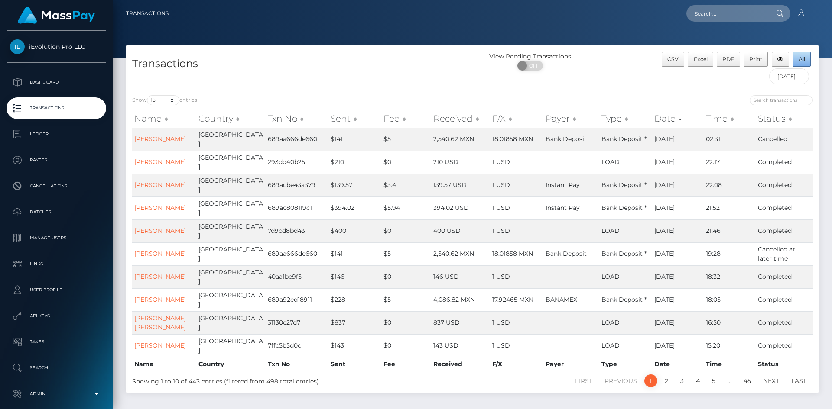
click at [805, 58] on button "All" at bounding box center [801, 59] width 18 height 15
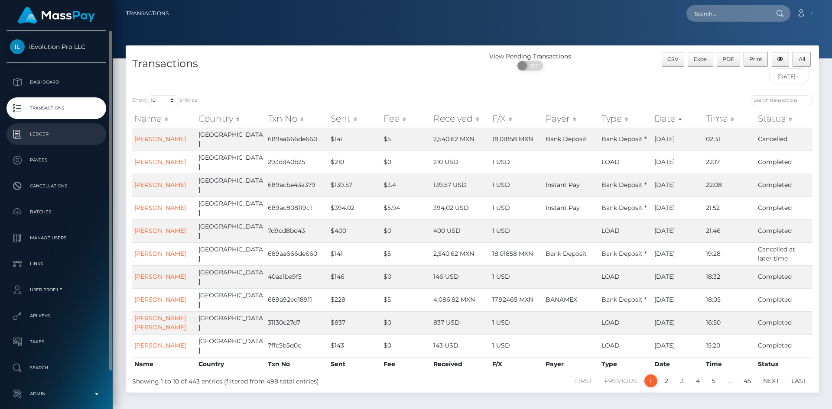
click at [74, 139] on p "Ledger" at bounding box center [56, 134] width 93 height 13
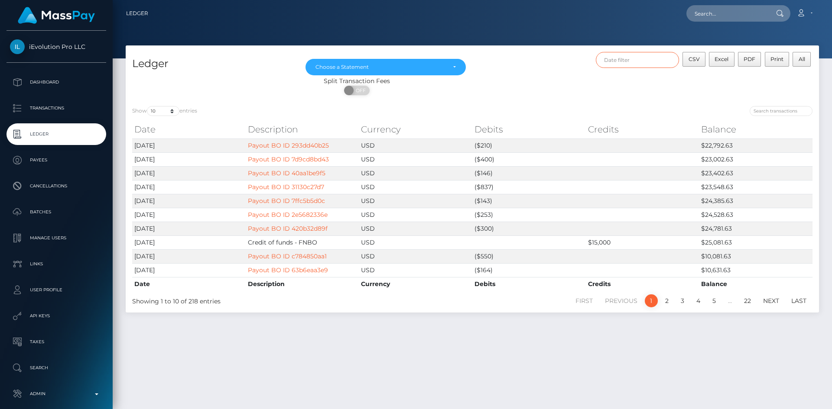
click at [630, 67] on input "text" at bounding box center [638, 60] width 84 height 16
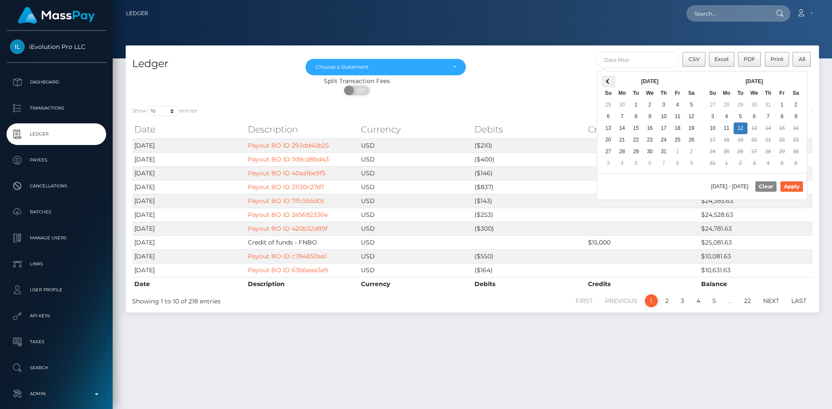
click at [609, 81] on span at bounding box center [608, 81] width 5 height 5
click at [797, 80] on span at bounding box center [795, 81] width 5 height 5
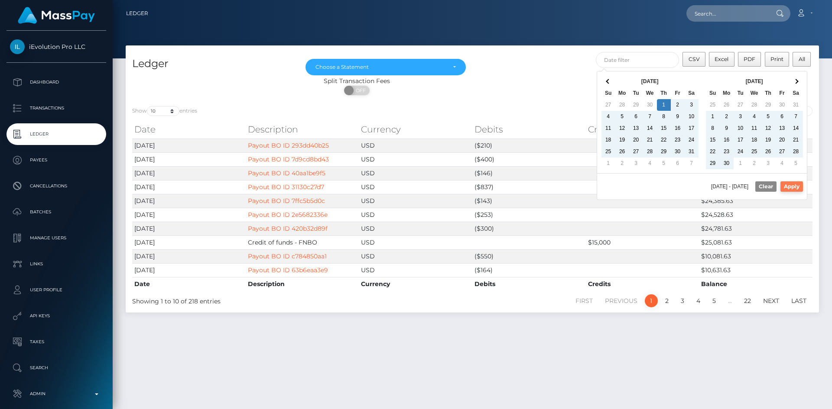
click at [790, 188] on button "Apply" at bounding box center [791, 186] width 23 height 10
type input "05/01/2025 - 08/11/2025"
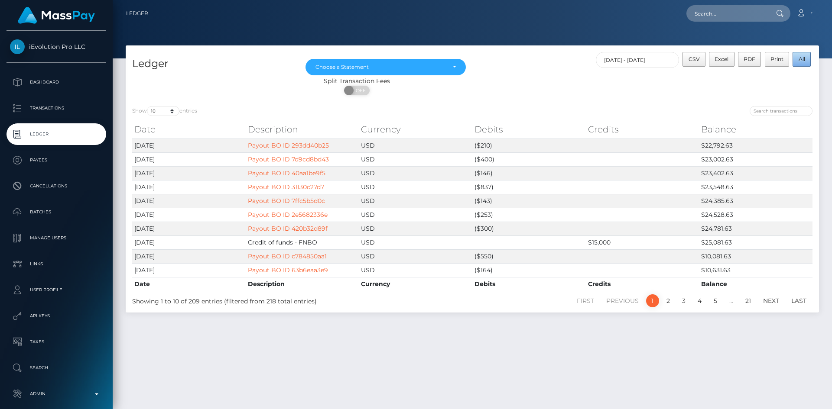
click at [800, 60] on span "All" at bounding box center [801, 59] width 6 height 6
click at [633, 50] on div "Ledger Apr 2025 May 2025 Jun 2025 Jul 2025 Aug 2025 Choose a Statement CSV Exce…" at bounding box center [472, 72] width 693 height 54
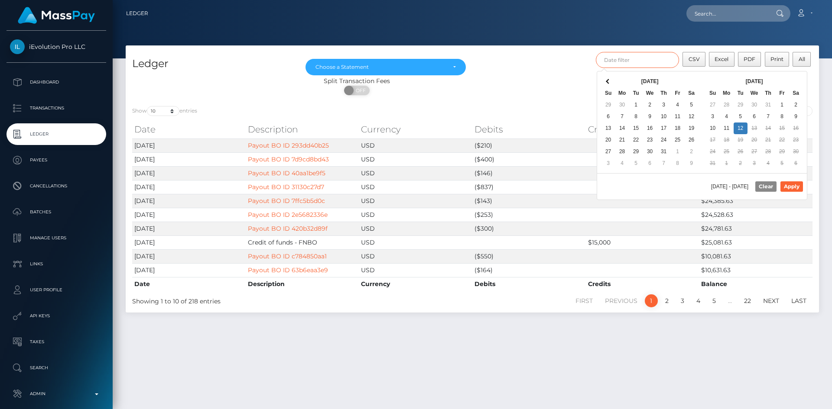
click at [656, 63] on input "text" at bounding box center [638, 60] width 84 height 16
click at [608, 84] on span at bounding box center [608, 81] width 5 height 5
click at [794, 81] on span at bounding box center [795, 81] width 5 height 5
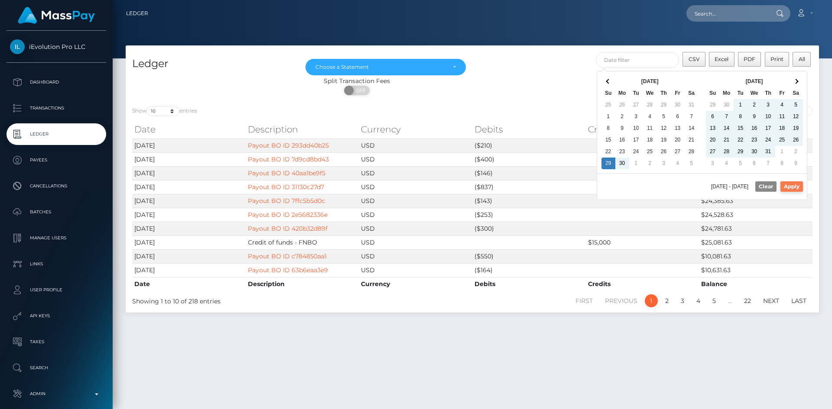
click at [787, 186] on button "Apply" at bounding box center [791, 186] width 23 height 10
type input "[DATE] - [DATE]"
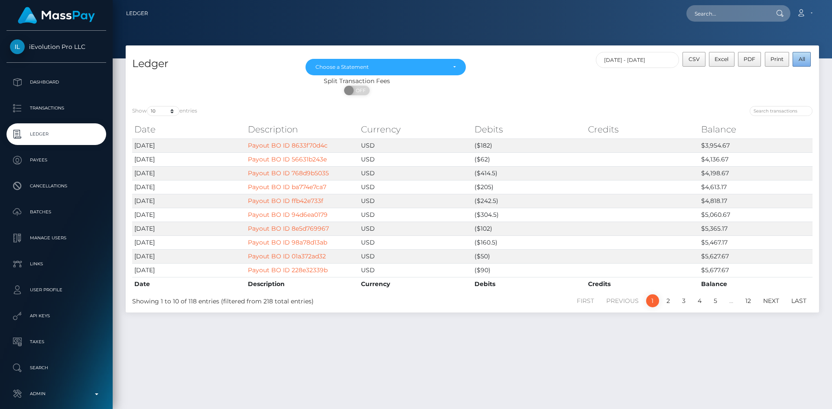
click at [803, 64] on button "All" at bounding box center [801, 59] width 18 height 15
click at [620, 62] on input "text" at bounding box center [638, 60] width 84 height 16
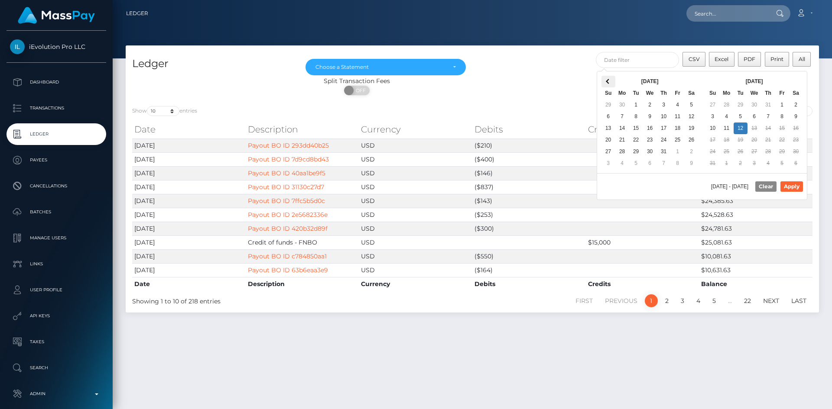
click at [610, 82] on th at bounding box center [608, 82] width 14 height 12
click at [797, 81] on span at bounding box center [795, 81] width 5 height 5
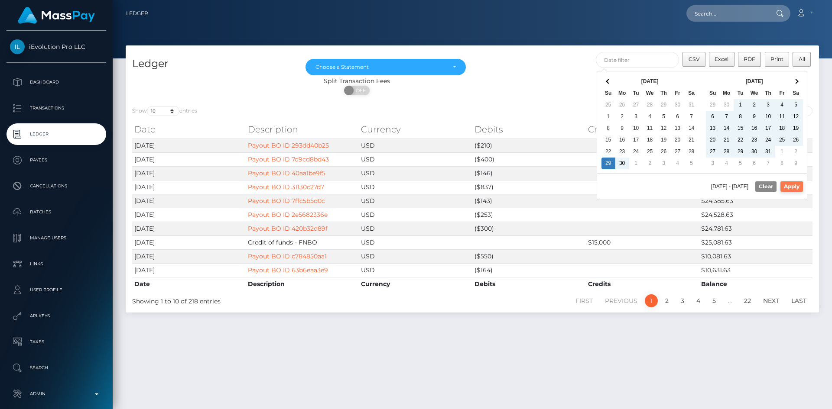
click at [799, 187] on button "Apply" at bounding box center [791, 186] width 23 height 10
type input "[DATE] - [DATE]"
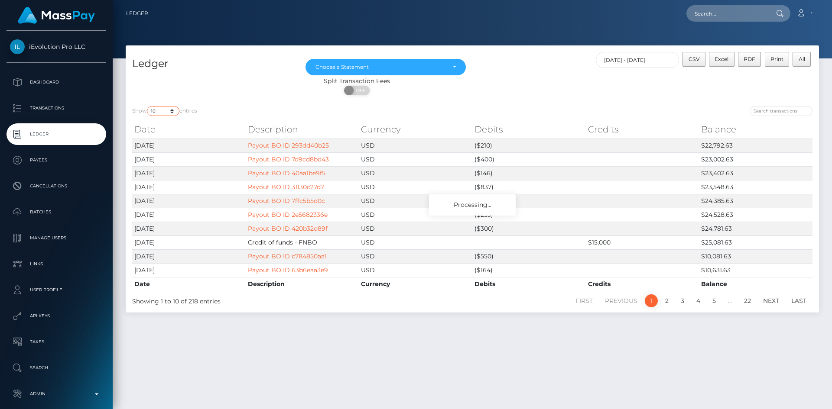
click at [174, 110] on select "10 25 50 100 250" at bounding box center [163, 111] width 32 height 10
select select "250"
click at [148, 106] on select "10 25 50 100 250" at bounding box center [163, 111] width 32 height 10
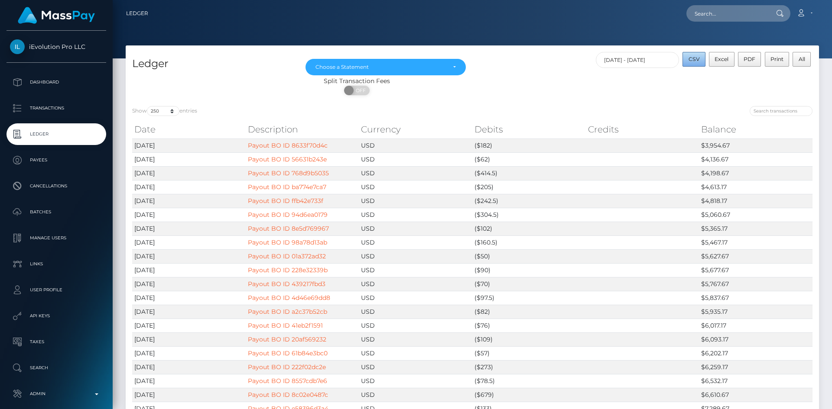
click at [696, 62] on span "CSV" at bounding box center [693, 59] width 11 height 6
